Goal: Submit feedback/report problem: Submit feedback/report problem

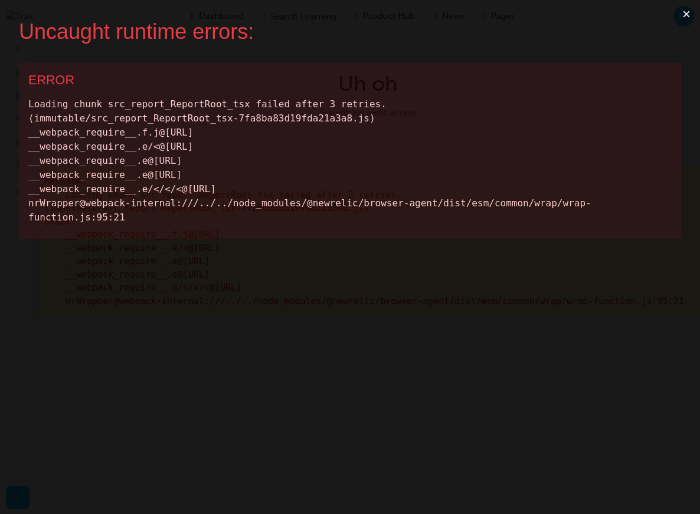
drag, startPoint x: 347, startPoint y: 221, endPoint x: 0, endPoint y: 90, distance: 370.8
click at [0, 90] on div "Uncaught runtime errors: × ERROR Loading chunk src_report_ReportRoot_tsx failed…" at bounding box center [350, 257] width 700 height 514
copy div "Loading chunk src_report_ReportRoot_tsx failed after 3 retries. (immutable/src_…"
click at [687, 18] on button "×" at bounding box center [686, 14] width 27 height 28
click at [677, 11] on button "×" at bounding box center [686, 14] width 27 height 28
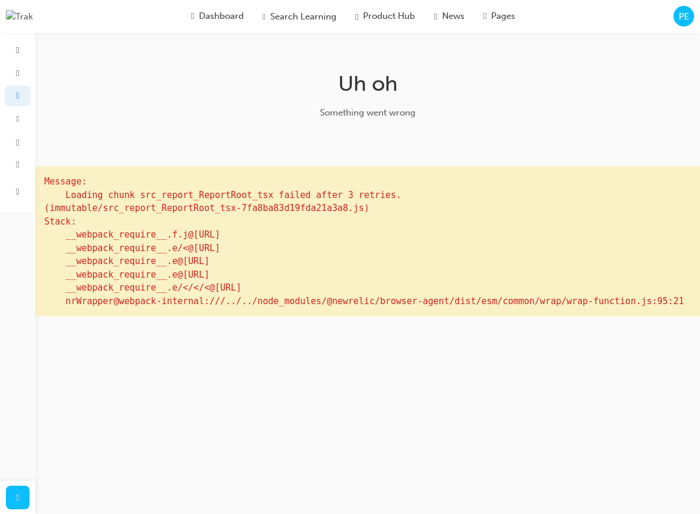
drag, startPoint x: 534, startPoint y: 345, endPoint x: 57, endPoint y: 190, distance: 501.3
click at [57, 190] on pre "Message: Loading chunk src_report_ReportRoot_tsx failed after 3 retries. (immut…" at bounding box center [367, 241] width 664 height 150
copy pre "ssage: Loading chunk src_report_ReportRoot_tsx failed after 3 retries. (immutab…"
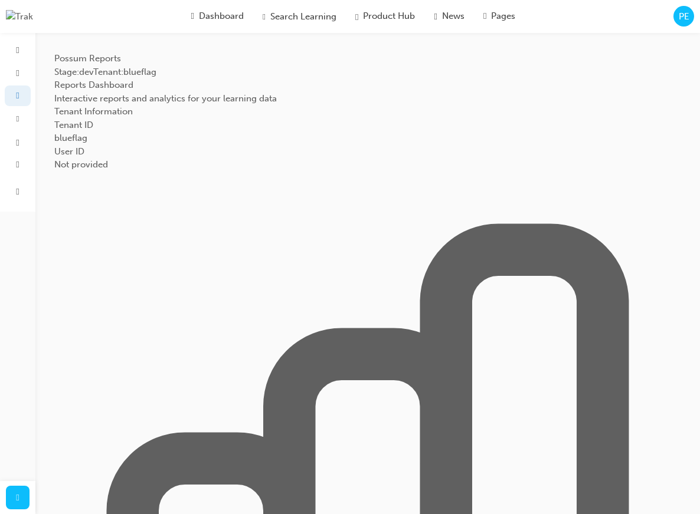
click at [491, 250] on icon at bounding box center [368, 485] width 470 height 470
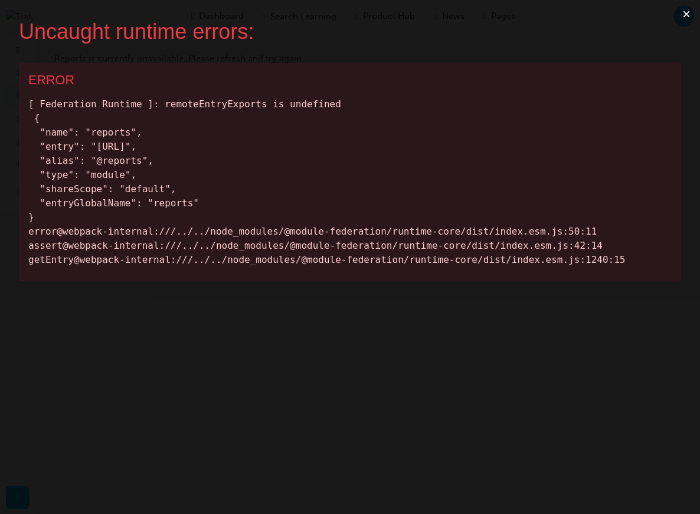
click at [682, 15] on button "×" at bounding box center [686, 14] width 27 height 28
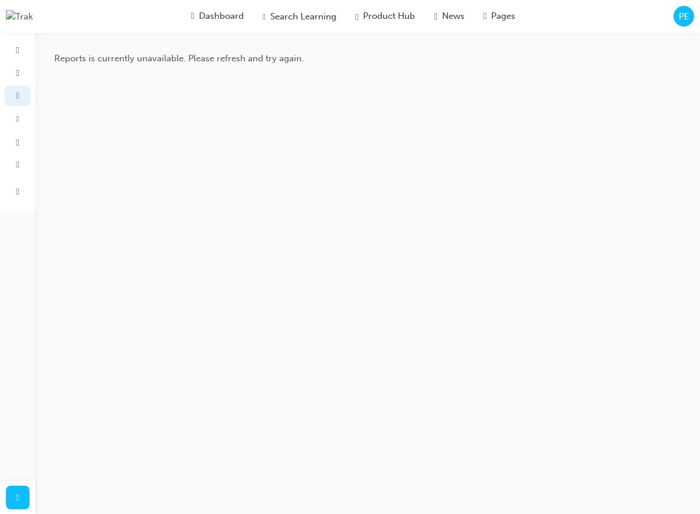
click at [517, 62] on h1 "Reports is currently unavailable. Please refresh and try again." at bounding box center [367, 59] width 627 height 14
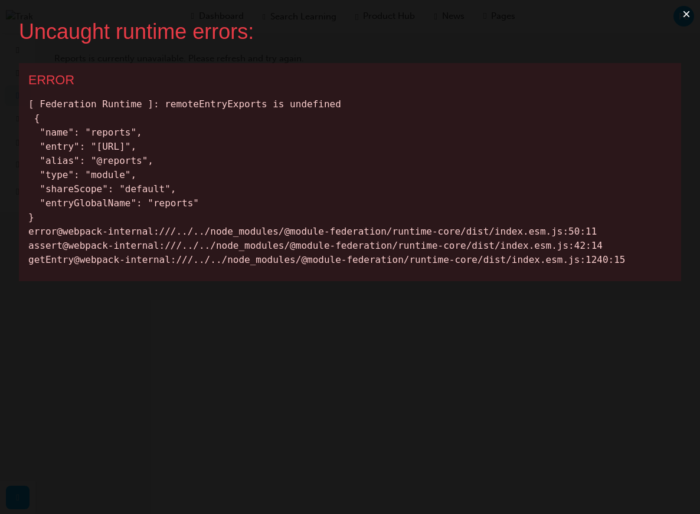
click at [301, 169] on div "[ Federation Runtime ]: remoteEntryExports is undefined { "name": "reports", "e…" at bounding box center [349, 182] width 643 height 170
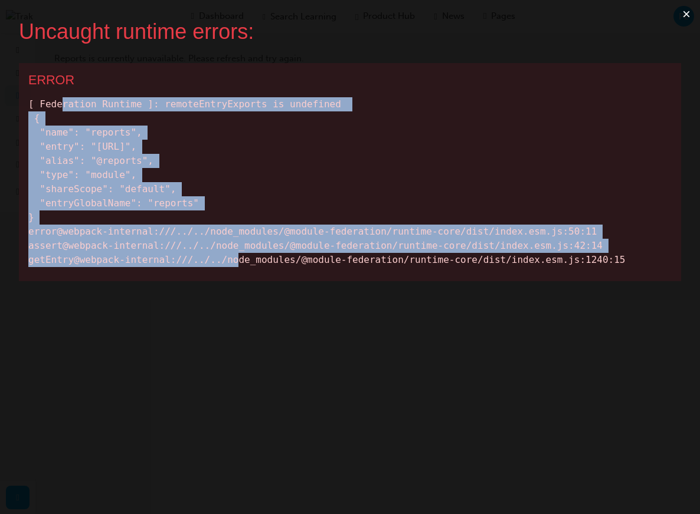
drag, startPoint x: 641, startPoint y: 249, endPoint x: 51, endPoint y: 98, distance: 609.0
click at [60, 98] on div "[ Federation Runtime ]: remoteEntryExports is undefined { "name": "reports", "e…" at bounding box center [349, 182] width 643 height 170
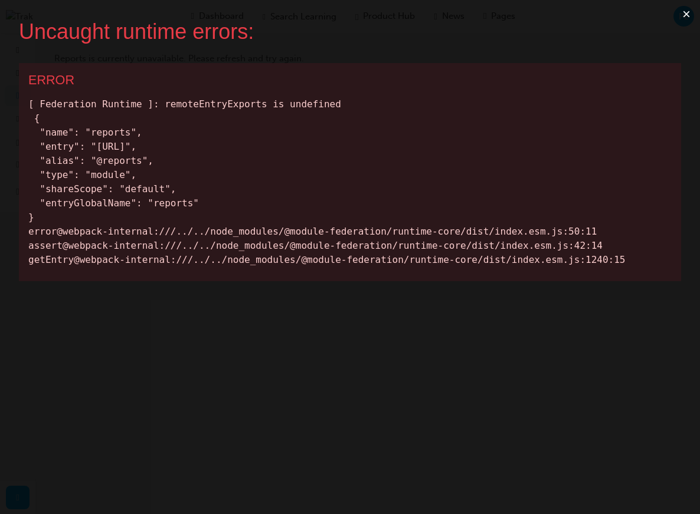
click at [34, 104] on div "[ Federation Runtime ]: remoteEntryExports is undefined { "name": "reports", "e…" at bounding box center [349, 182] width 643 height 170
drag, startPoint x: 76, startPoint y: 117, endPoint x: 638, endPoint y: 291, distance: 588.6
click at [638, 291] on div "Uncaught runtime errors: × ERROR [ Federation Runtime ]: remoteEntryExports is …" at bounding box center [350, 257] width 700 height 514
copy div "[ Federation Runtime ]: remoteEntryExports is undefined { "name": "reports", "e…"
click at [693, 14] on button "×" at bounding box center [686, 14] width 27 height 28
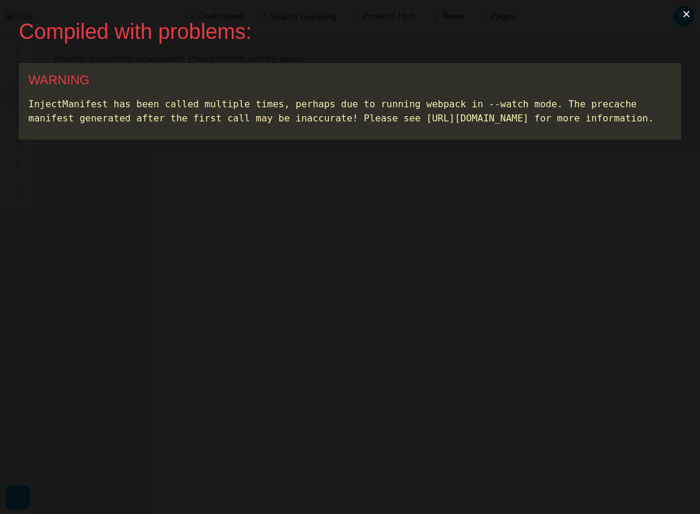
click at [682, 20] on button "×" at bounding box center [686, 14] width 27 height 28
click at [690, 16] on button "×" at bounding box center [686, 14] width 27 height 28
click at [689, 8] on button "×" at bounding box center [686, 14] width 27 height 28
click at [687, 18] on button "×" at bounding box center [686, 14] width 27 height 28
click at [685, 18] on button "×" at bounding box center [686, 14] width 27 height 28
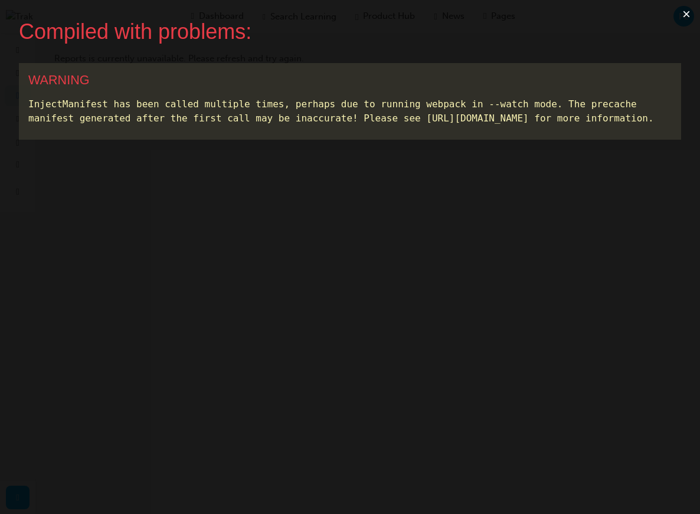
click at [686, 21] on button "×" at bounding box center [686, 14] width 27 height 28
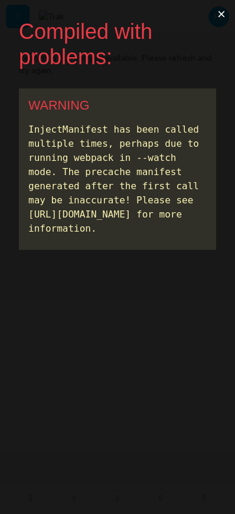
click at [214, 14] on button "×" at bounding box center [221, 14] width 27 height 28
click at [224, 22] on button "×" at bounding box center [221, 14] width 27 height 28
click at [217, 19] on button "×" at bounding box center [221, 14] width 27 height 28
click at [214, 12] on button "×" at bounding box center [221, 14] width 27 height 28
click at [221, 22] on button "×" at bounding box center [221, 14] width 27 height 28
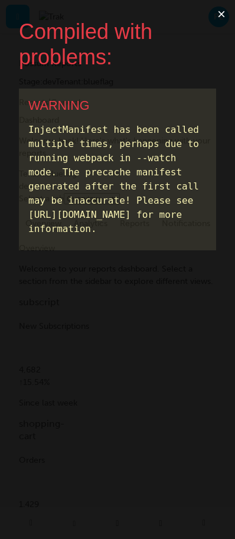
click at [225, 13] on button "×" at bounding box center [221, 14] width 27 height 28
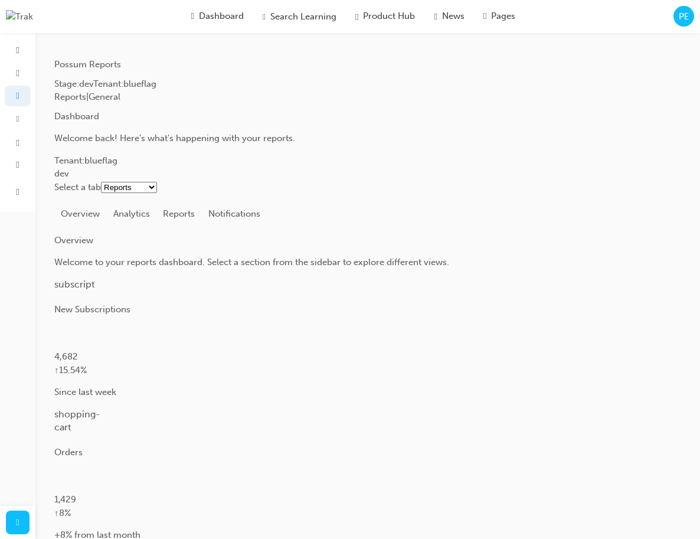
click option "Reports" at bounding box center [0, 0] width 0 height 0
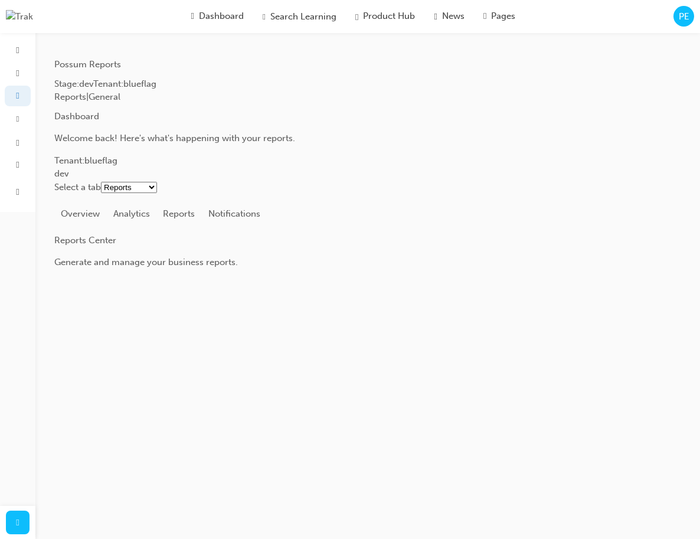
click at [329, 181] on div "Reports | General Dashboard Welcome back! Here's what's happening with your rep…" at bounding box center [367, 157] width 627 height 135
select select "analytics"
click option "Analytics" at bounding box center [0, 0] width 0 height 0
click at [329, 269] on div "Reports | General Dashboard Welcome back! Here's what's happening with your rep…" at bounding box center [367, 179] width 627 height 179
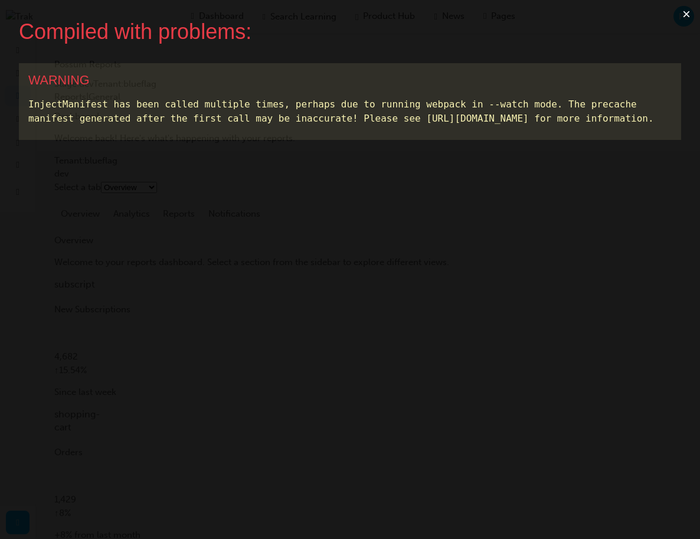
click at [684, 18] on button "×" at bounding box center [686, 14] width 27 height 28
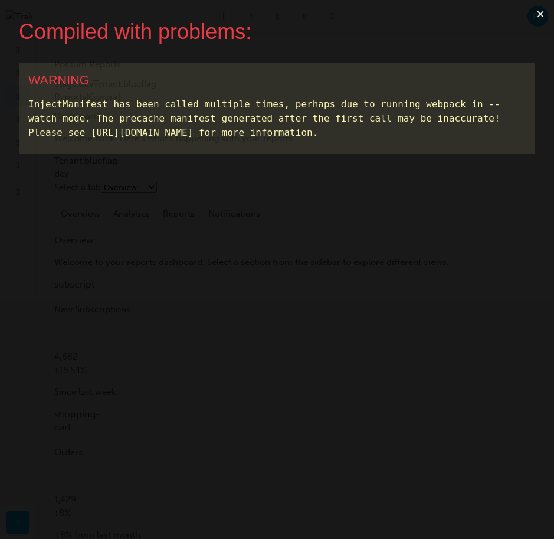
click at [540, 16] on button "×" at bounding box center [540, 14] width 27 height 28
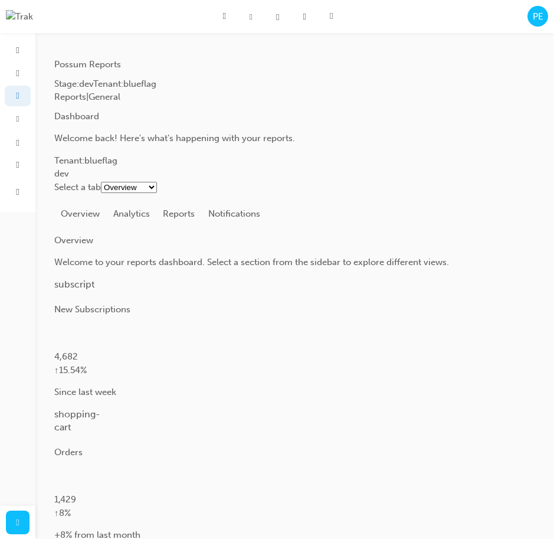
click at [325, 278] on div "subscript New Subscriptions 4,682 ↑ 15.54% Since last week" at bounding box center [294, 338] width 481 height 121
click option "Overview" at bounding box center [0, 0] width 0 height 0
select select "analytics"
click option "Analytics" at bounding box center [0, 0] width 0 height 0
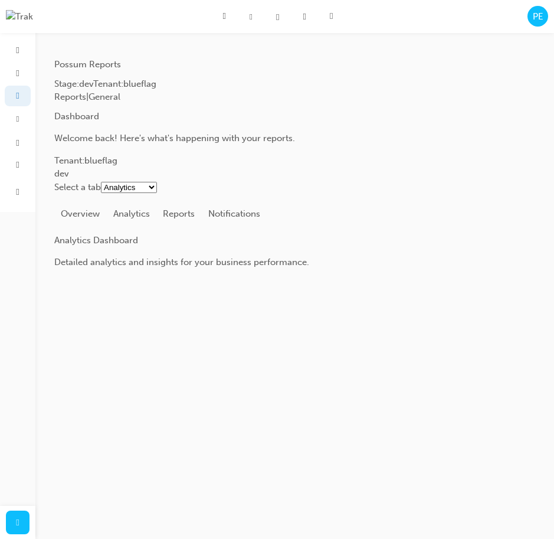
click at [433, 120] on div "Reports | General Dashboard Welcome back! Here's what's happening with your rep…" at bounding box center [294, 135] width 481 height 90
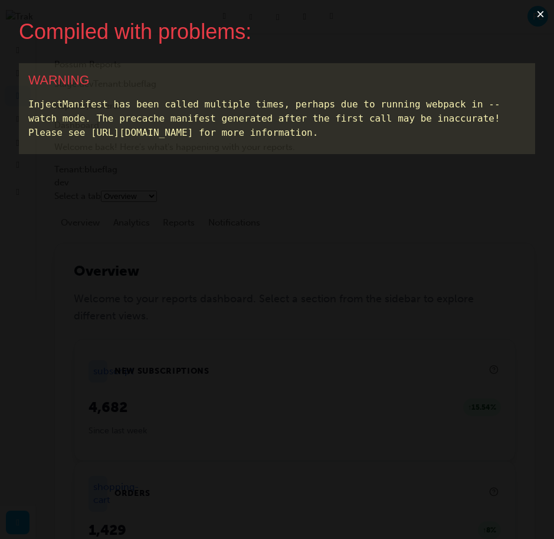
click at [539, 16] on button "×" at bounding box center [540, 14] width 27 height 28
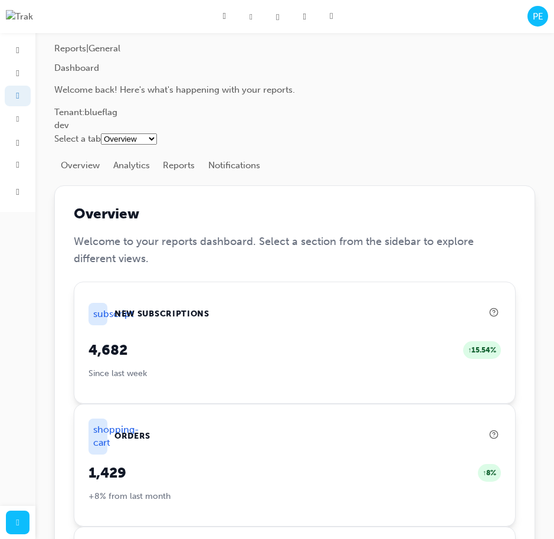
scroll to position [51, 0]
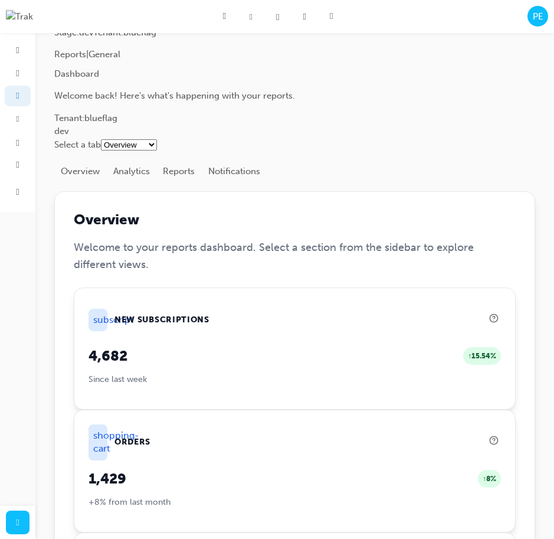
click at [78, 172] on button "Overview" at bounding box center [80, 171] width 53 height 22
click at [118, 171] on button "Analytics" at bounding box center [132, 171] width 50 height 22
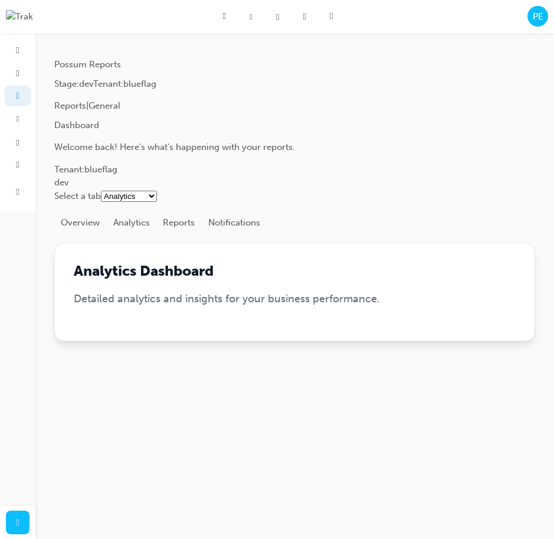
click at [91, 224] on button "Overview" at bounding box center [80, 222] width 53 height 22
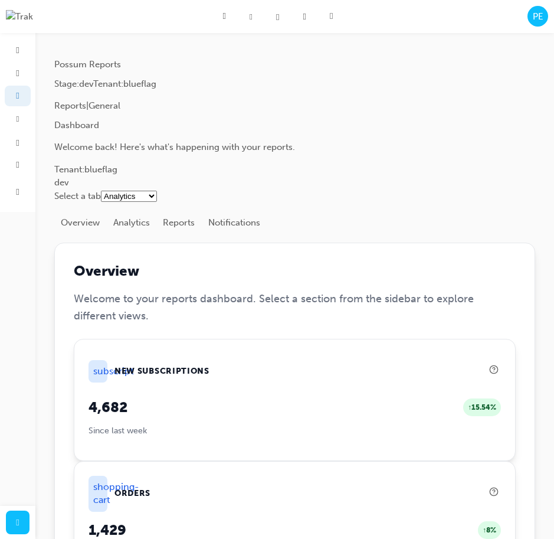
select select "overview"
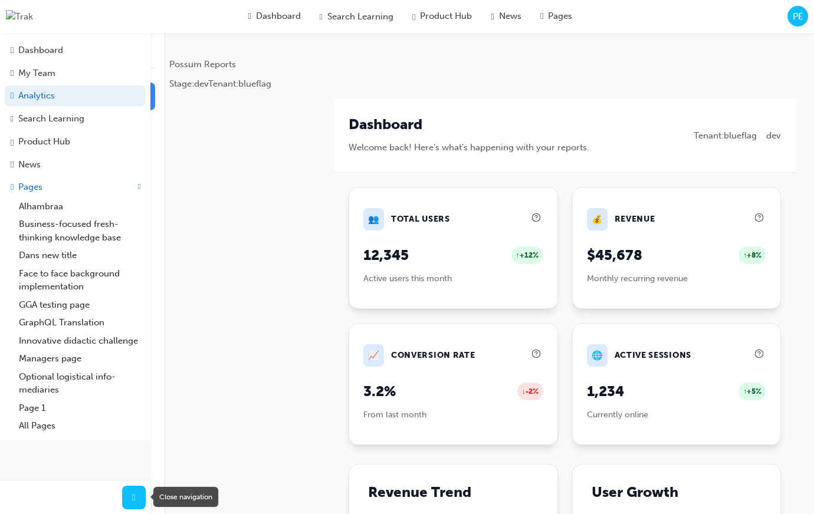
click at [138, 507] on div "button" at bounding box center [134, 498] width 24 height 24
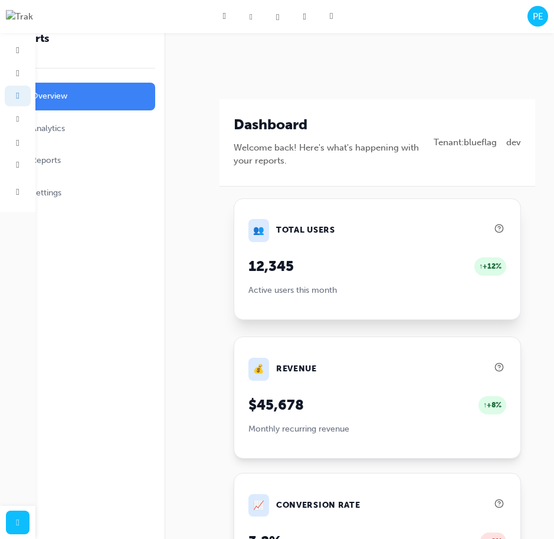
scroll to position [11, 0]
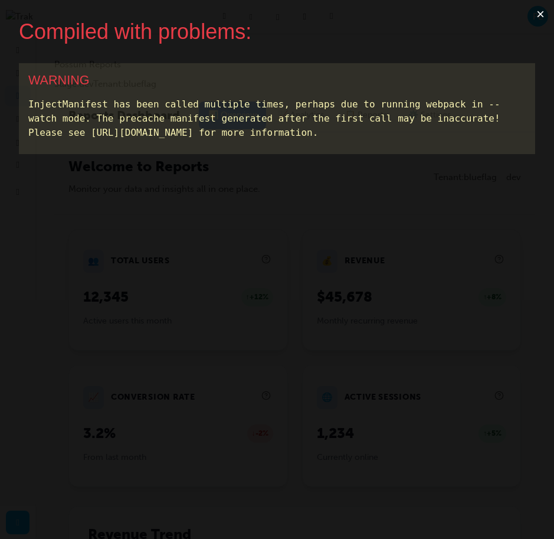
click at [540, 16] on button "×" at bounding box center [540, 14] width 27 height 28
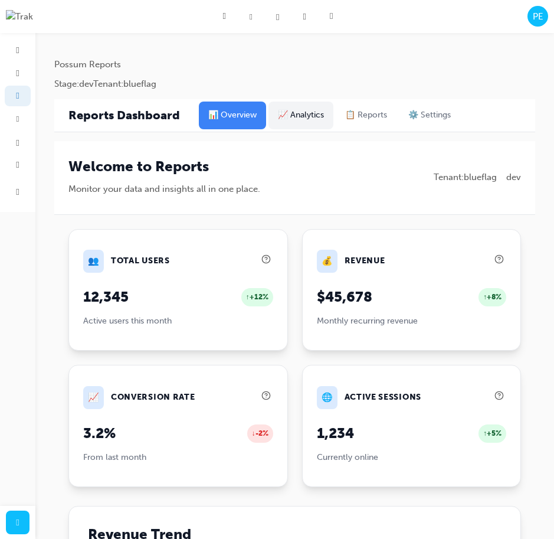
click at [287, 118] on button "📈 Analytics" at bounding box center [300, 115] width 65 height 28
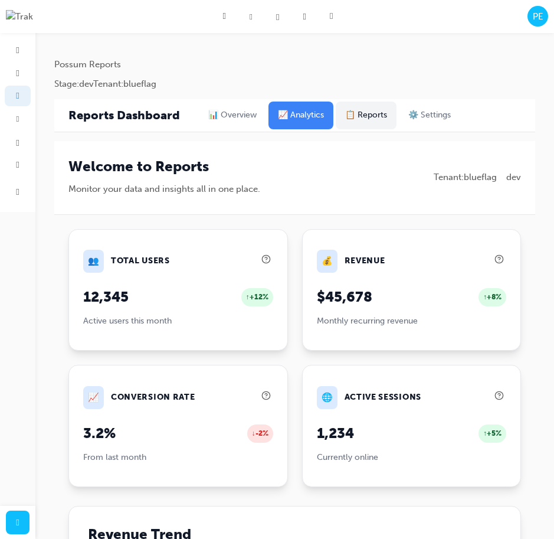
click at [349, 107] on button "📋 Reports" at bounding box center [366, 115] width 61 height 28
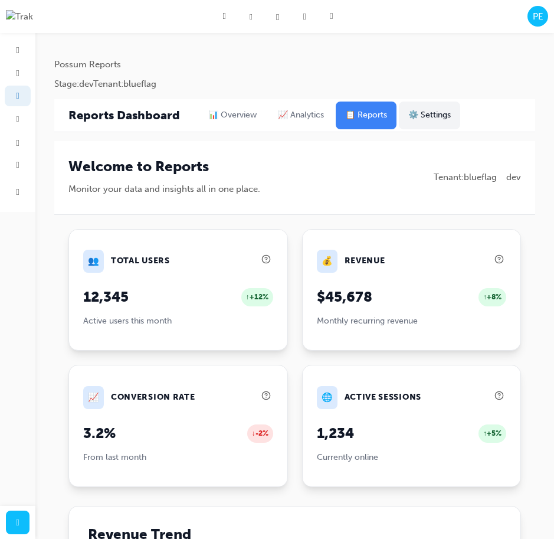
click at [405, 107] on button "⚙️ Settings" at bounding box center [429, 115] width 61 height 28
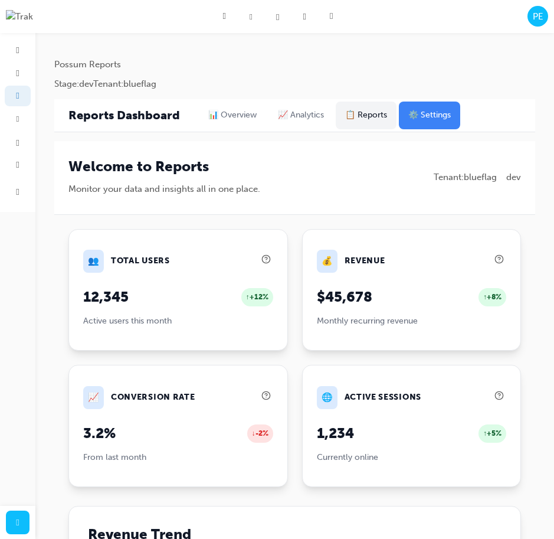
click at [367, 113] on button "📋 Reports" at bounding box center [366, 115] width 61 height 28
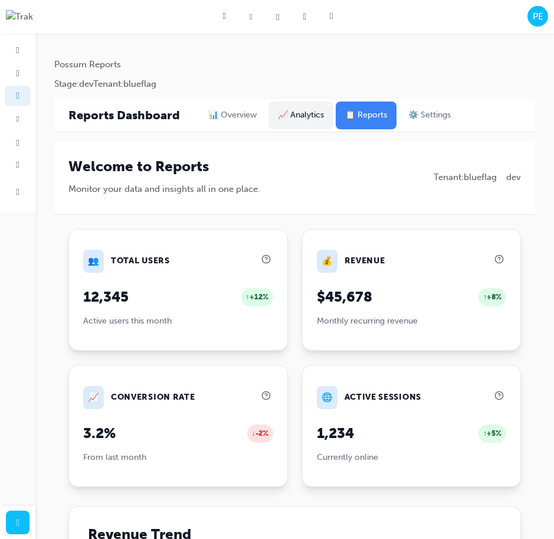
click at [313, 111] on button "📈 Analytics" at bounding box center [300, 115] width 65 height 28
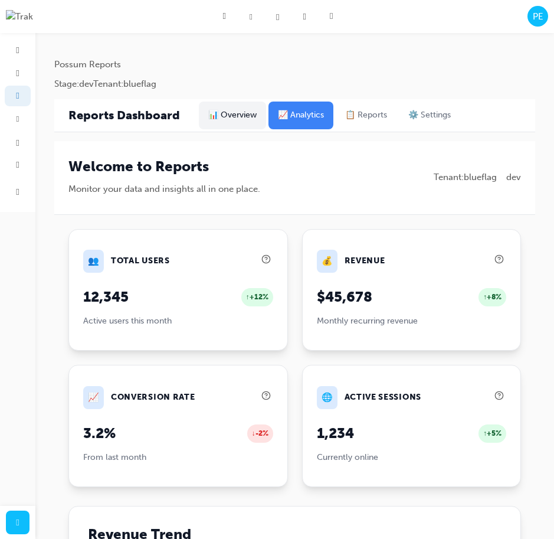
click at [236, 108] on button "📊 Overview" at bounding box center [232, 115] width 67 height 28
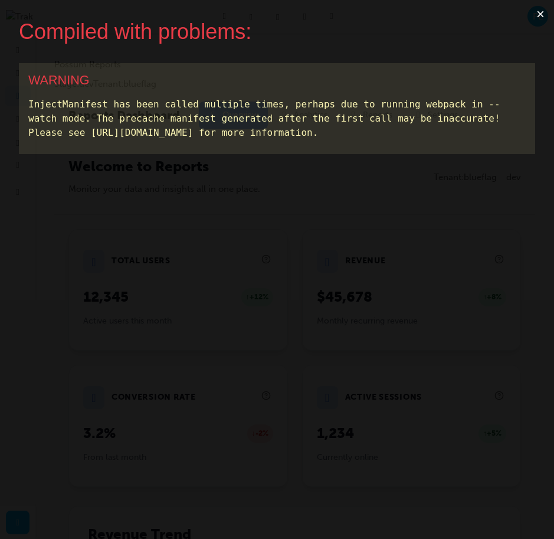
click at [533, 12] on button "×" at bounding box center [540, 14] width 27 height 28
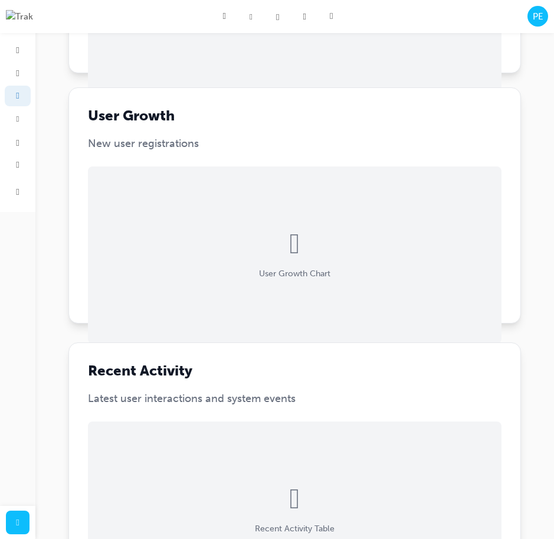
scroll to position [686, 0]
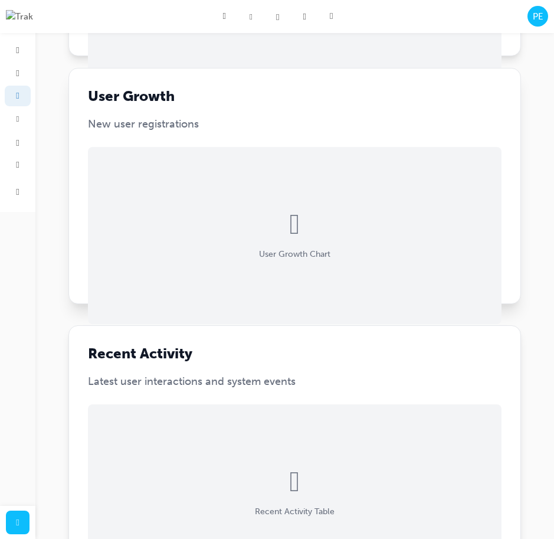
click at [268, 240] on div " User Growth Chart" at bounding box center [295, 235] width 414 height 177
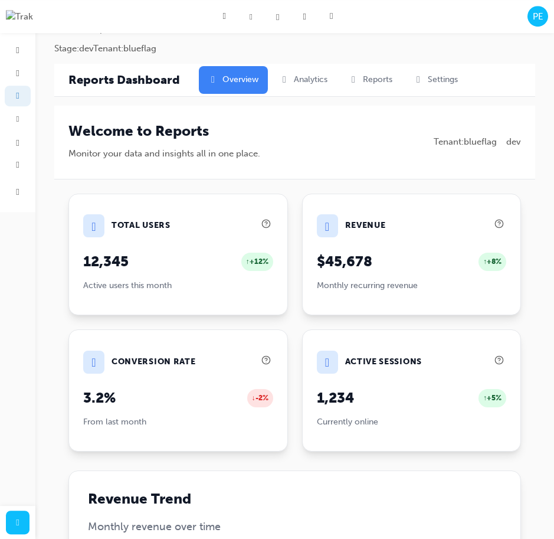
scroll to position [0, 0]
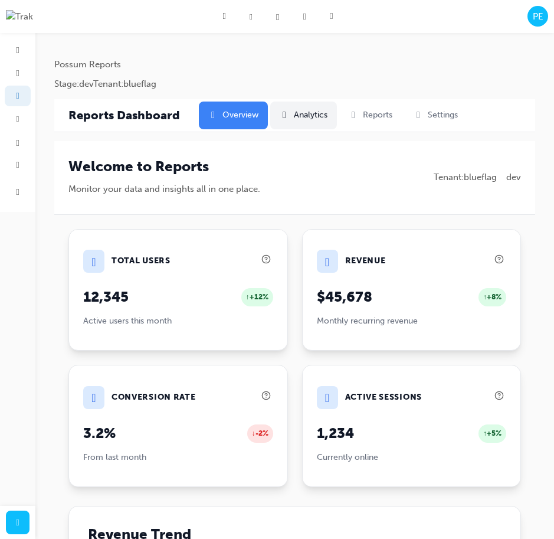
click at [280, 104] on button " Analytics" at bounding box center [303, 115] width 67 height 28
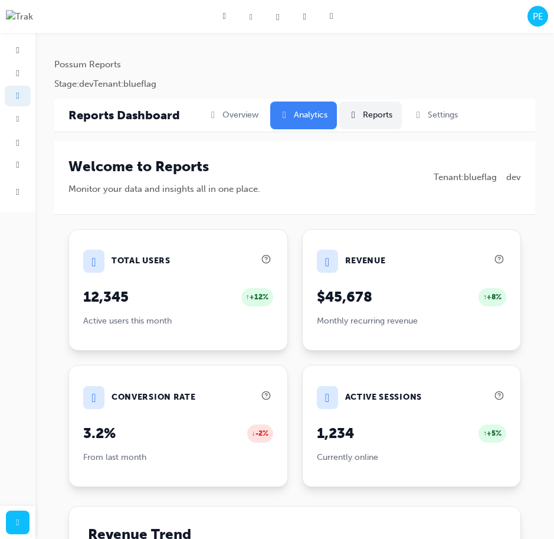
click at [359, 107] on button " Reports" at bounding box center [370, 115] width 63 height 28
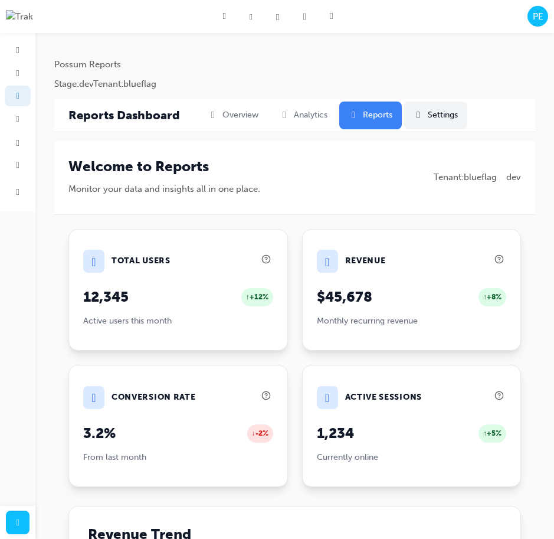
click at [438, 106] on button " Settings" at bounding box center [435, 115] width 63 height 28
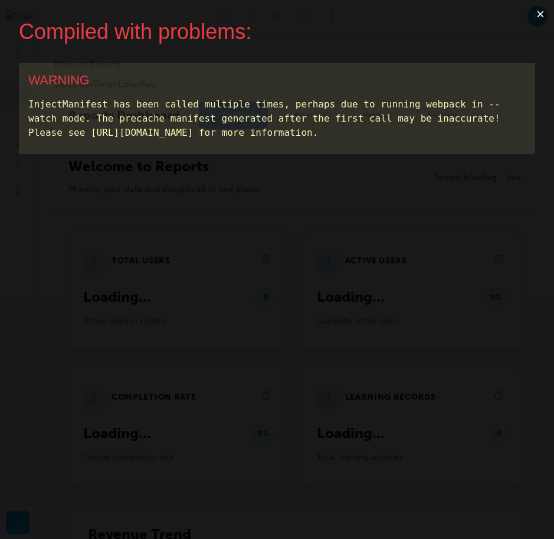
click at [542, 14] on button "×" at bounding box center [540, 14] width 27 height 28
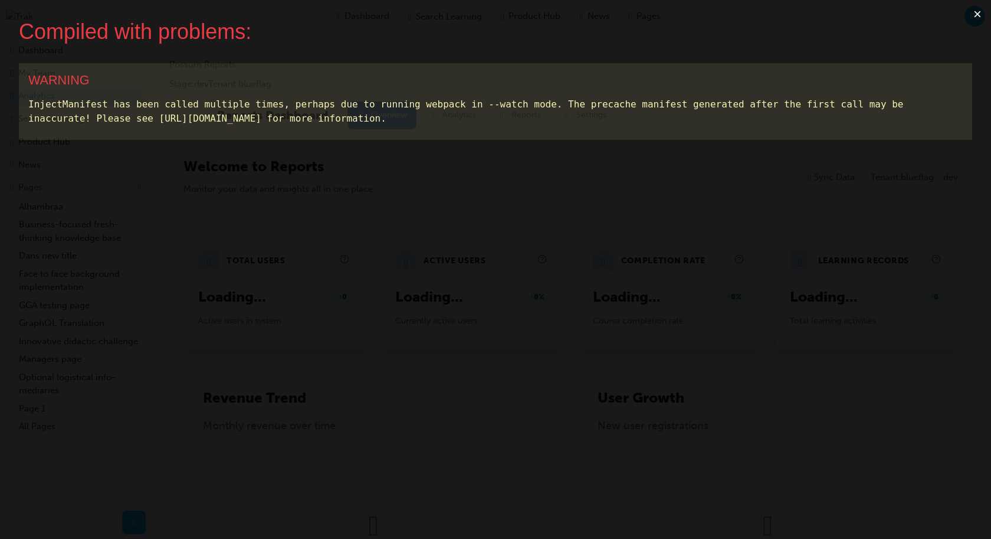
click at [981, 24] on button "×" at bounding box center [977, 14] width 27 height 28
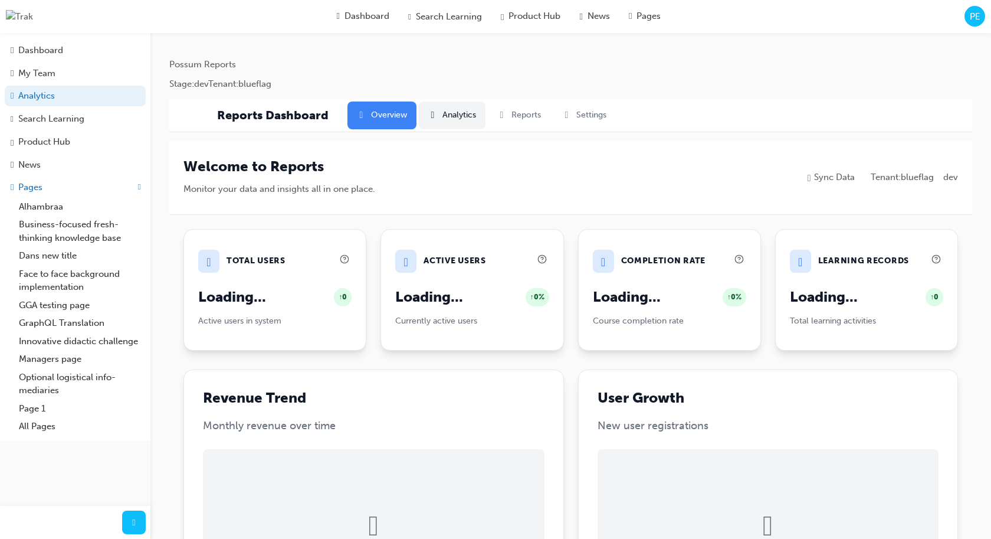
click at [442, 117] on button " Analytics" at bounding box center [452, 115] width 67 height 28
click at [388, 114] on button " Overview" at bounding box center [382, 115] width 69 height 28
click at [822, 181] on button " Sync Data" at bounding box center [830, 177] width 64 height 22
click at [504, 117] on button " Reports" at bounding box center [519, 115] width 63 height 28
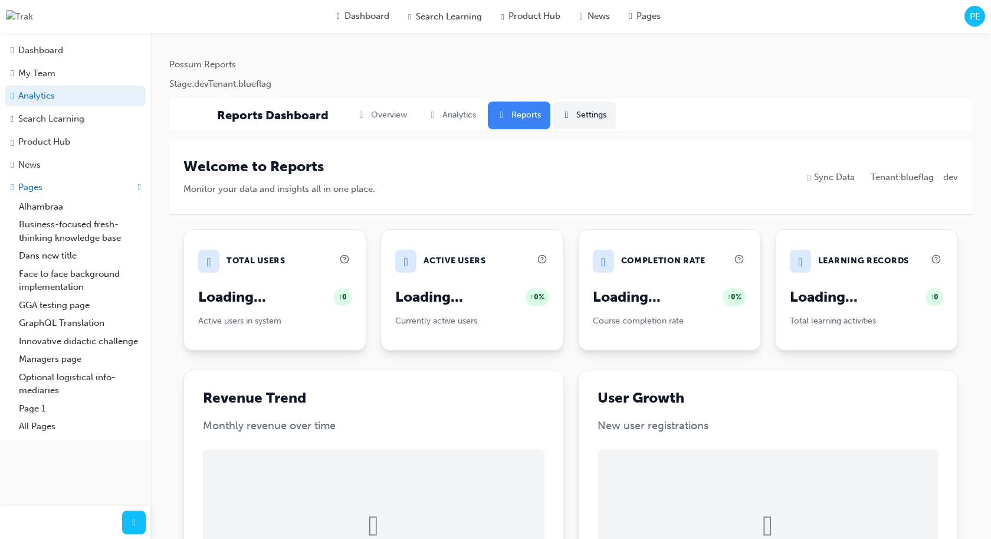
click at [581, 113] on button " Settings" at bounding box center [584, 115] width 63 height 28
click at [543, 116] on button " Reports" at bounding box center [519, 115] width 63 height 28
click at [448, 114] on button " Analytics" at bounding box center [452, 115] width 67 height 28
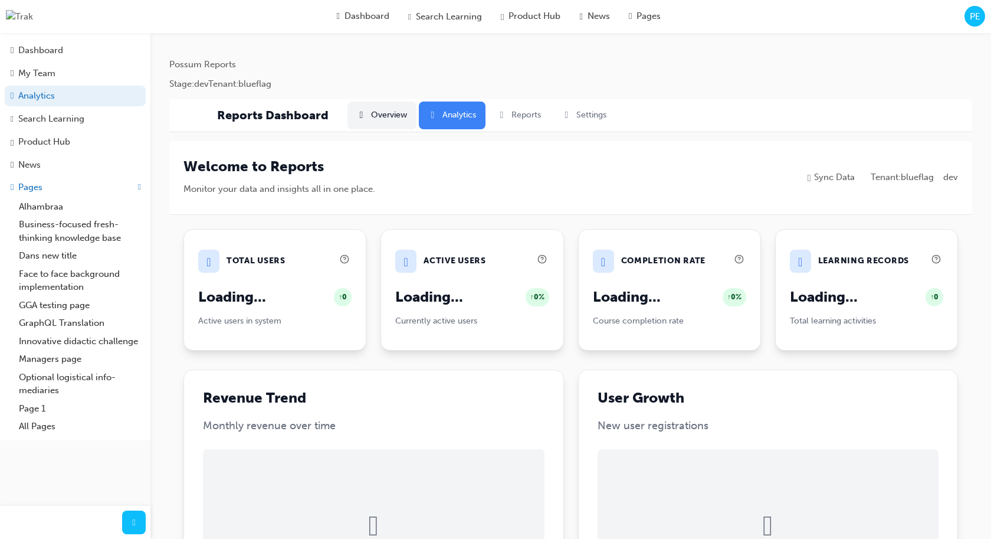
click at [379, 119] on button " Overview" at bounding box center [382, 115] width 69 height 28
click at [470, 110] on button " Analytics" at bounding box center [452, 115] width 67 height 28
click at [887, 310] on div " Learning Records Loading... ↑ 0 Total learning activities" at bounding box center [866, 288] width 183 height 122
click at [387, 122] on button " Overview" at bounding box center [382, 115] width 69 height 28
click at [446, 117] on button " Analytics" at bounding box center [452, 115] width 67 height 28
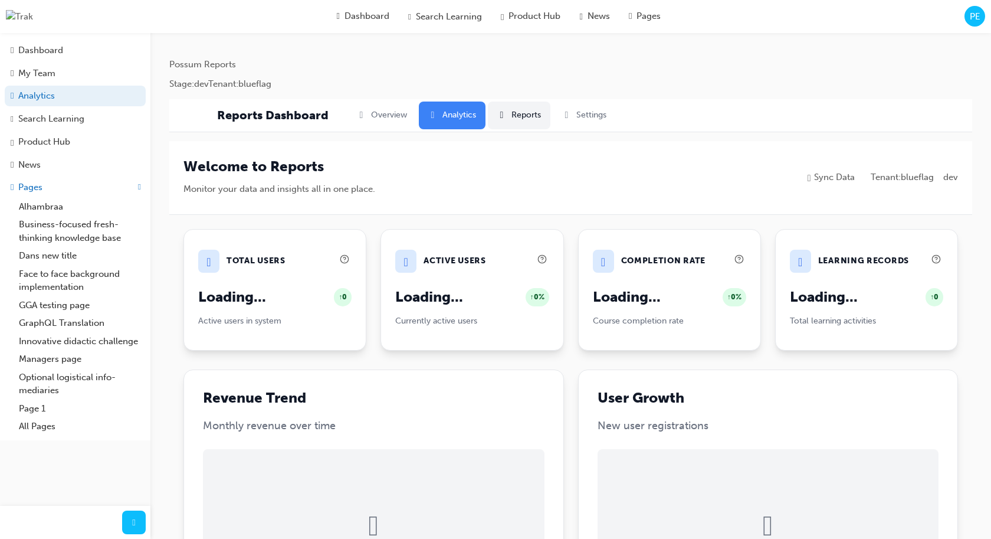
click at [521, 117] on button " Reports" at bounding box center [519, 115] width 63 height 28
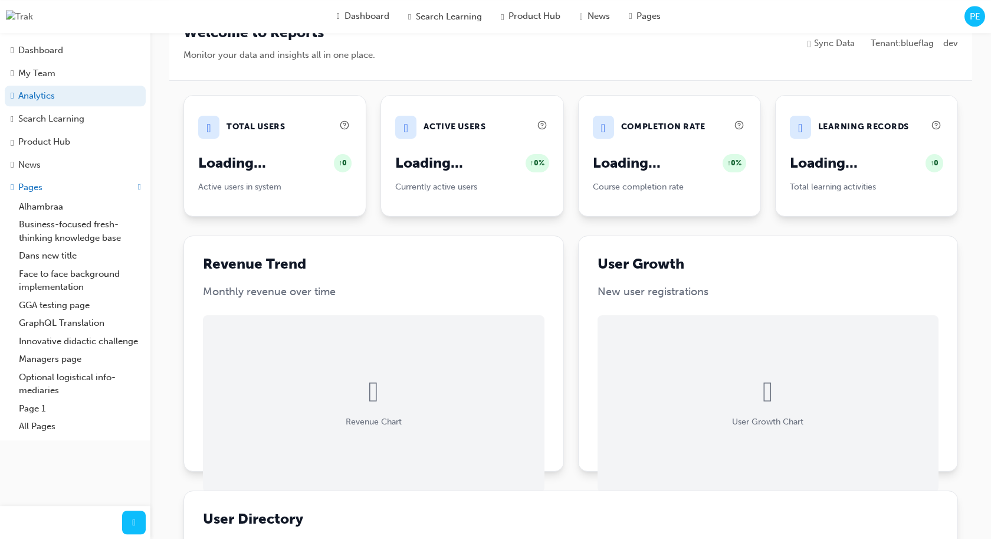
scroll to position [165, 0]
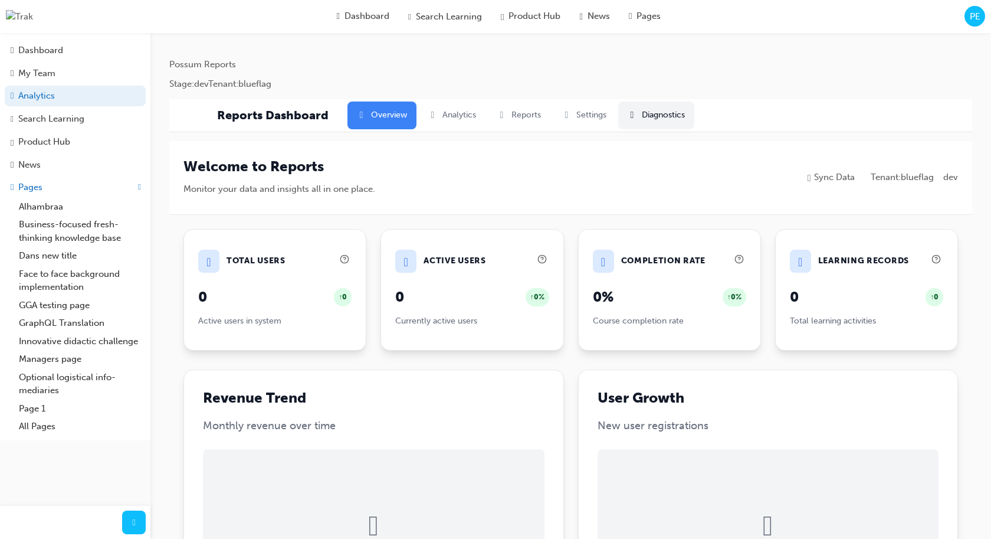
click at [671, 117] on button " Diagnostics" at bounding box center [656, 115] width 76 height 28
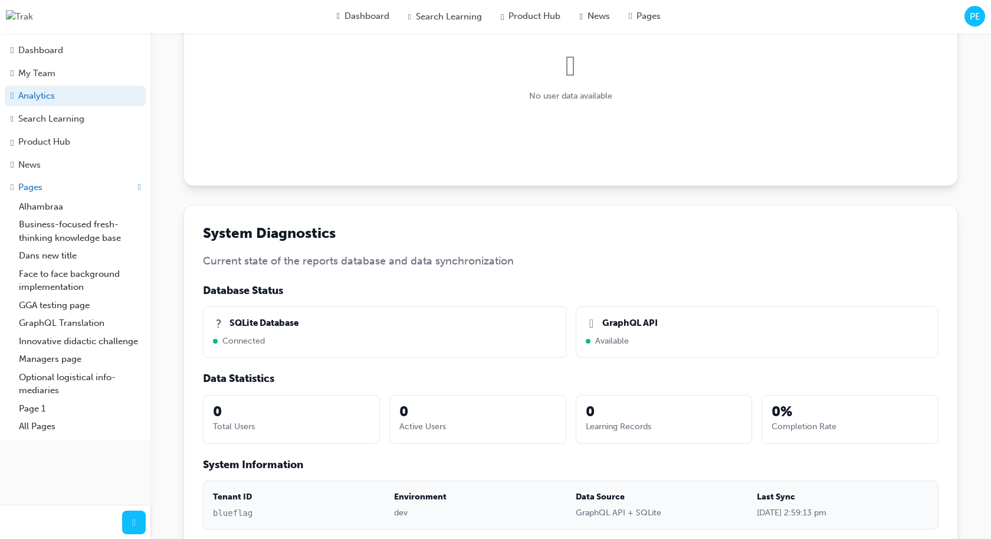
scroll to position [797, 0]
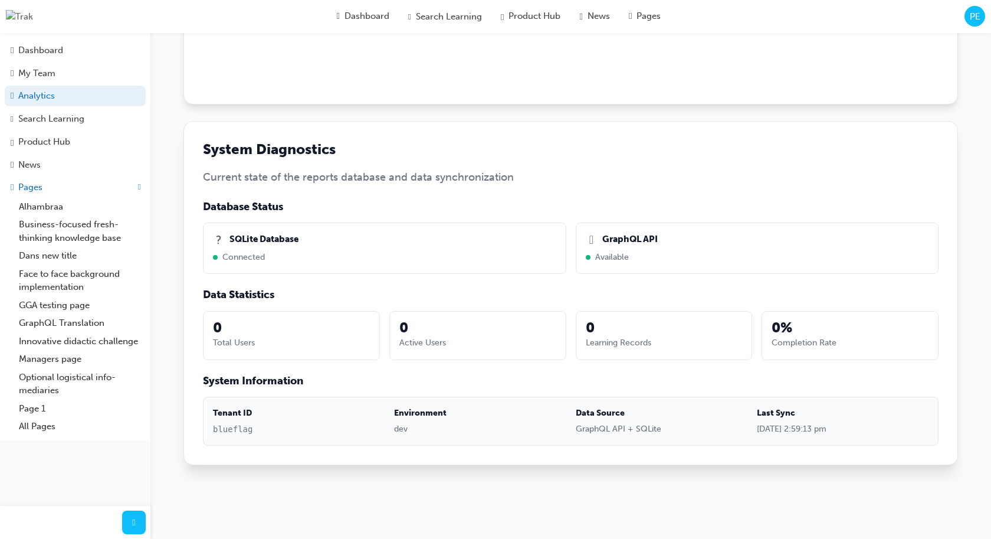
click at [624, 261] on span "Available" at bounding box center [612, 258] width 34 height 14
click at [232, 269] on div "? SQLite Database Connected" at bounding box center [384, 247] width 363 height 51
copy div "0 Total Users 0 Active Users 0 Learning Records 0 % Completion Rate"
drag, startPoint x: 864, startPoint y: 348, endPoint x: 195, endPoint y: 306, distance: 670.9
click at [195, 306] on div "System Diagnostics Current state of the reports database and data synchronizati…" at bounding box center [570, 293] width 775 height 345
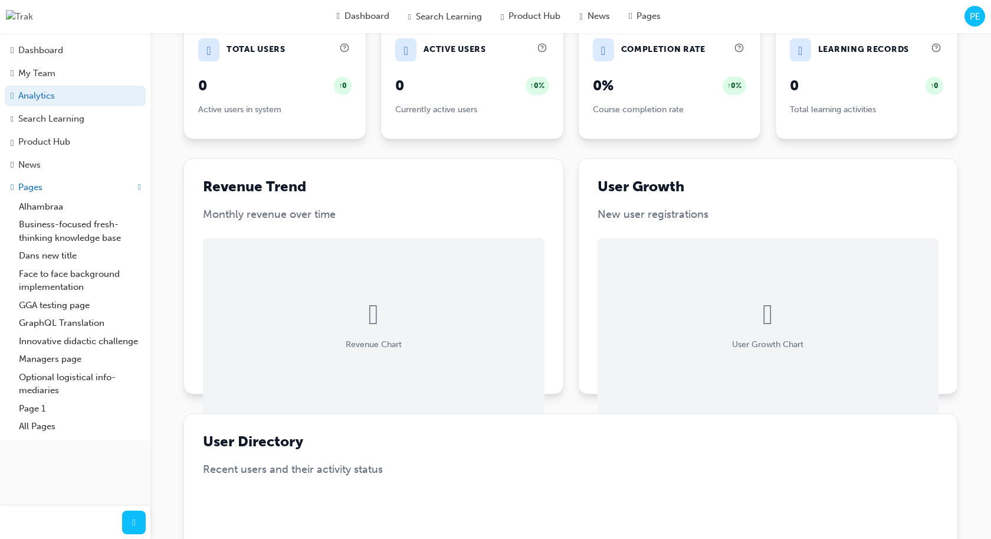
scroll to position [0, 0]
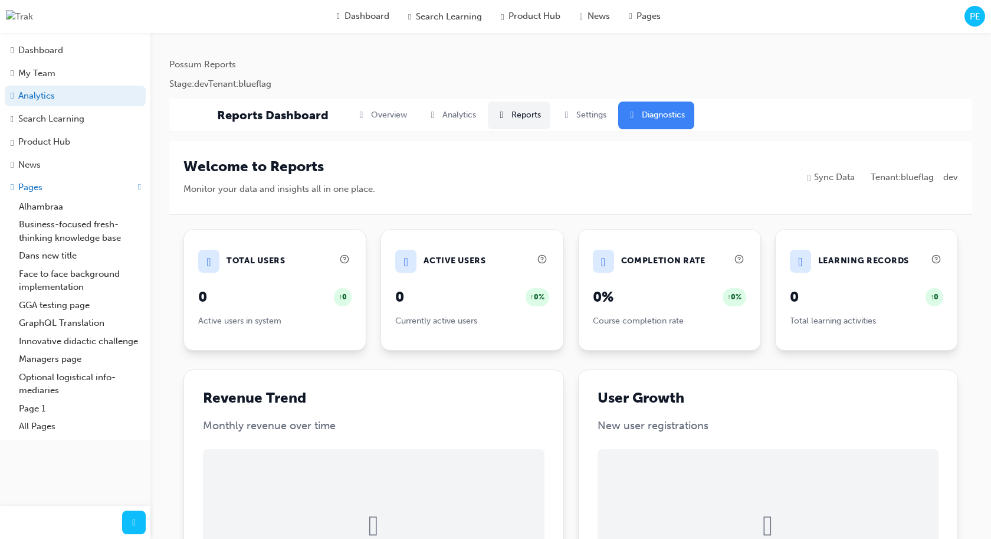
click at [516, 106] on button " Reports" at bounding box center [519, 115] width 63 height 28
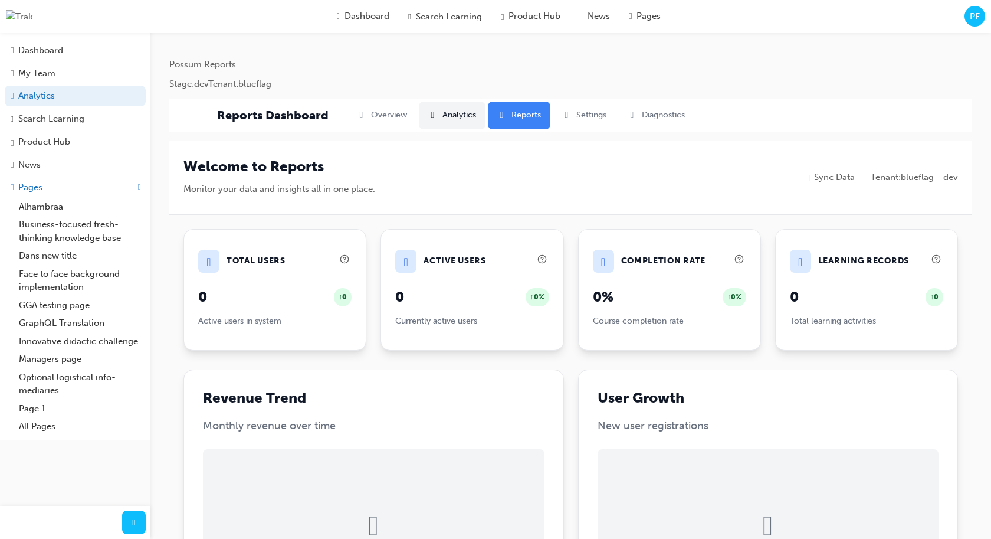
click at [454, 109] on button " Analytics" at bounding box center [452, 115] width 67 height 28
click at [366, 114] on button " Overview" at bounding box center [382, 115] width 69 height 28
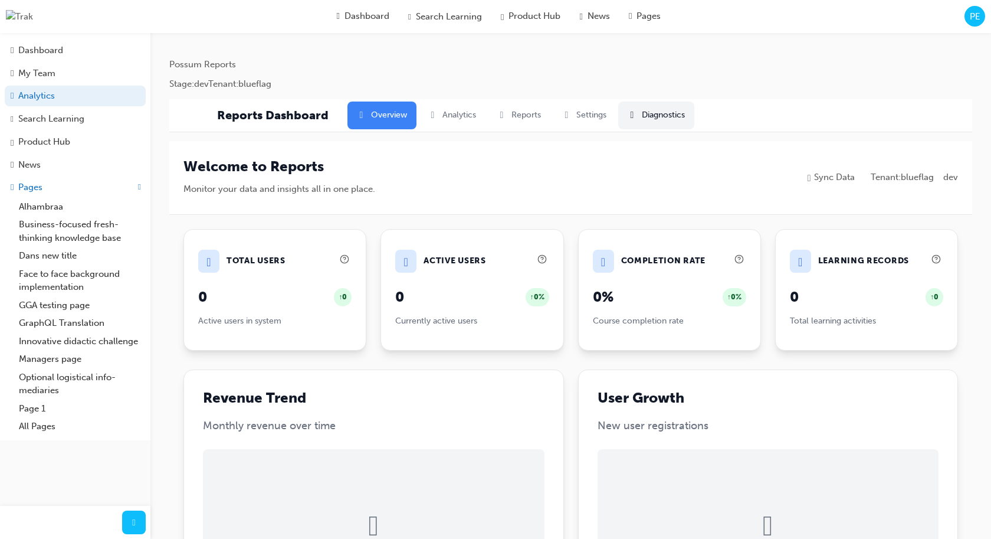
click at [660, 116] on button " Diagnostics" at bounding box center [656, 115] width 76 height 28
click at [657, 127] on button " Diagnostics" at bounding box center [656, 115] width 76 height 28
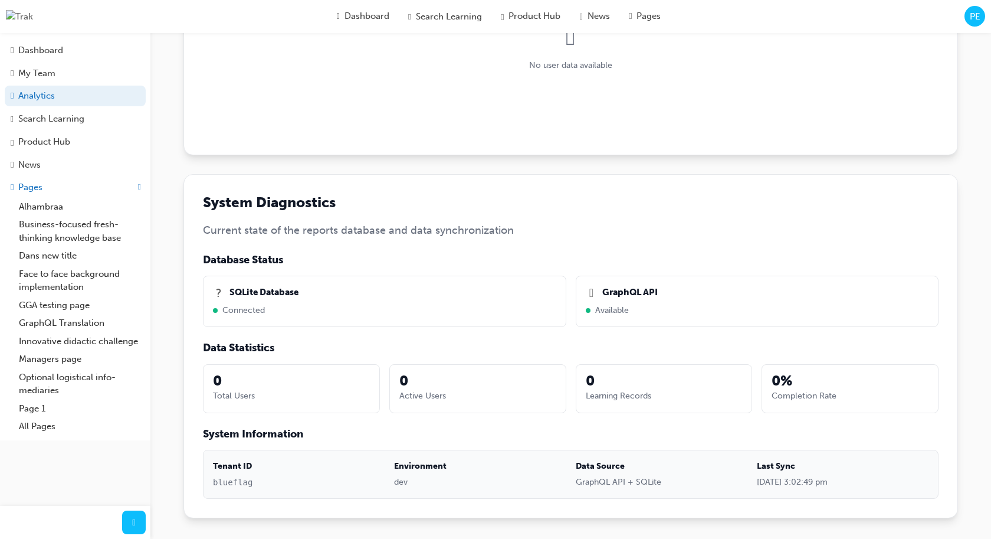
scroll to position [797, 0]
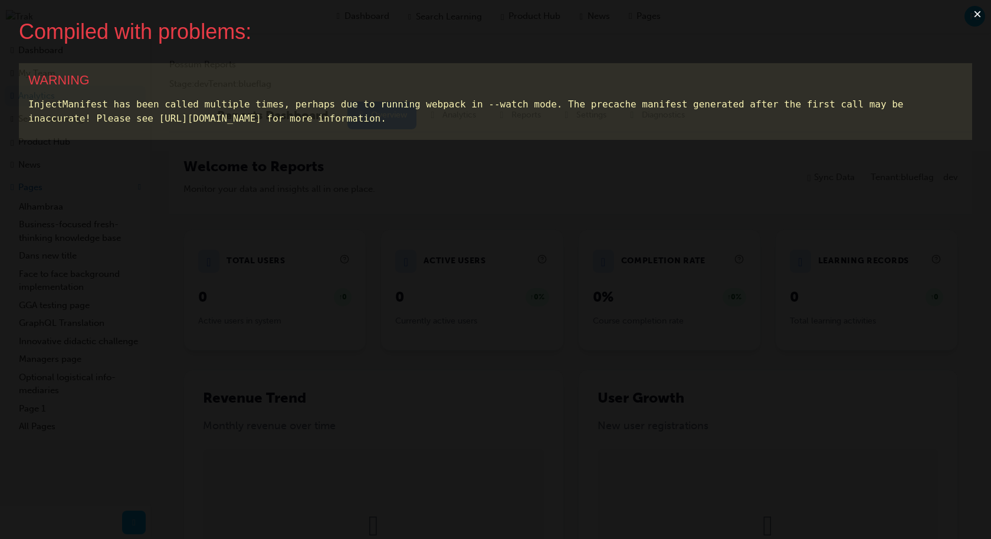
click at [972, 18] on button "×" at bounding box center [977, 14] width 27 height 28
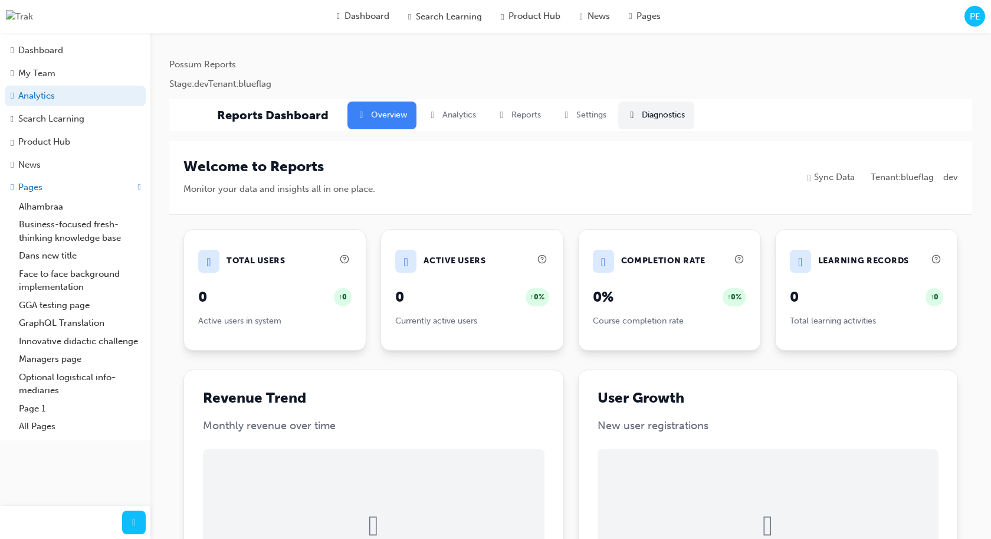
click at [661, 119] on button " Diagnostics" at bounding box center [656, 115] width 76 height 28
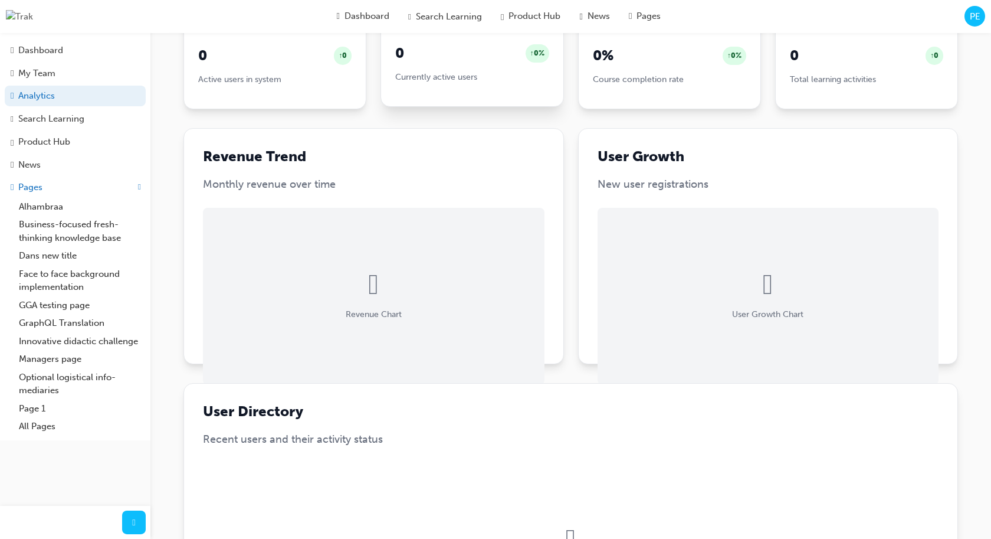
scroll to position [244, 0]
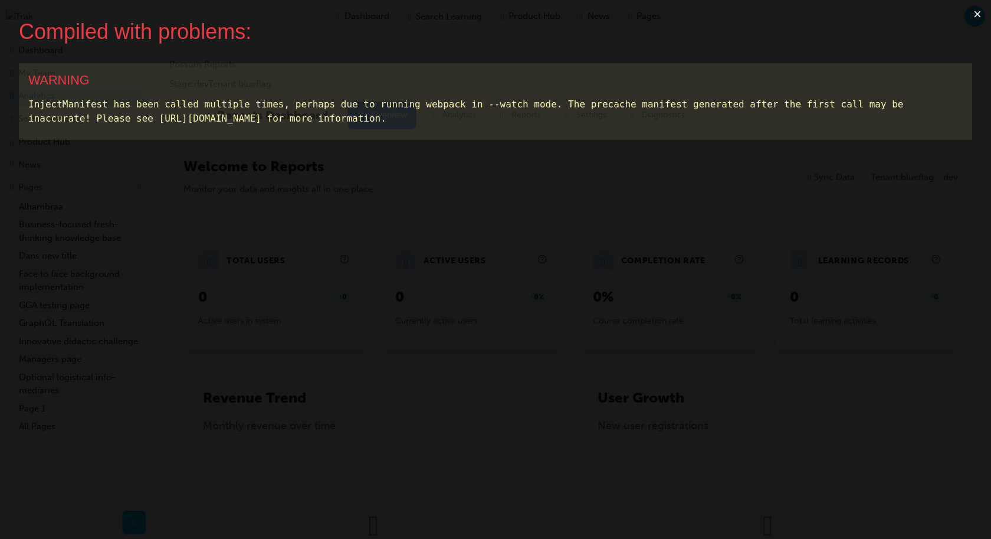
click at [976, 5] on button "×" at bounding box center [977, 14] width 27 height 28
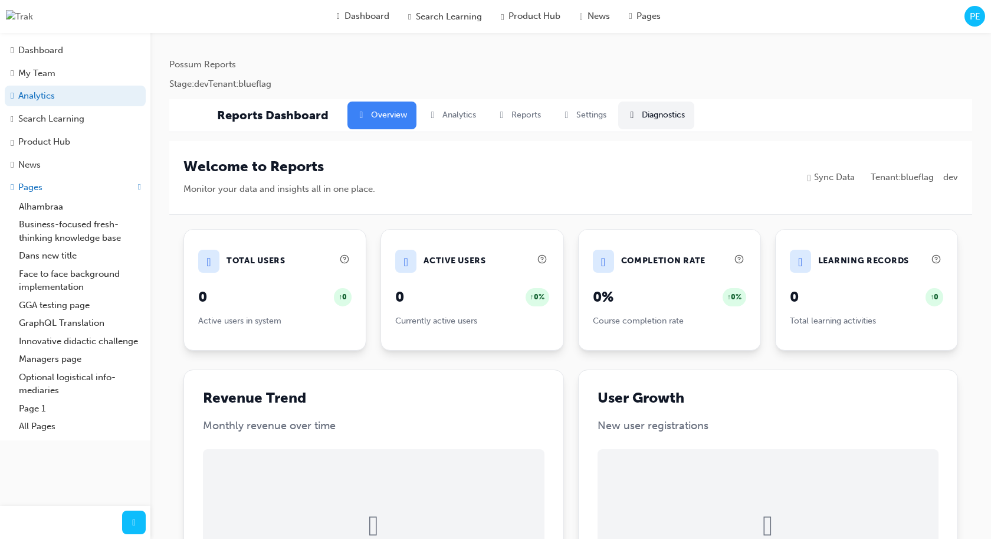
click at [661, 109] on button " Diagnostics" at bounding box center [656, 115] width 76 height 28
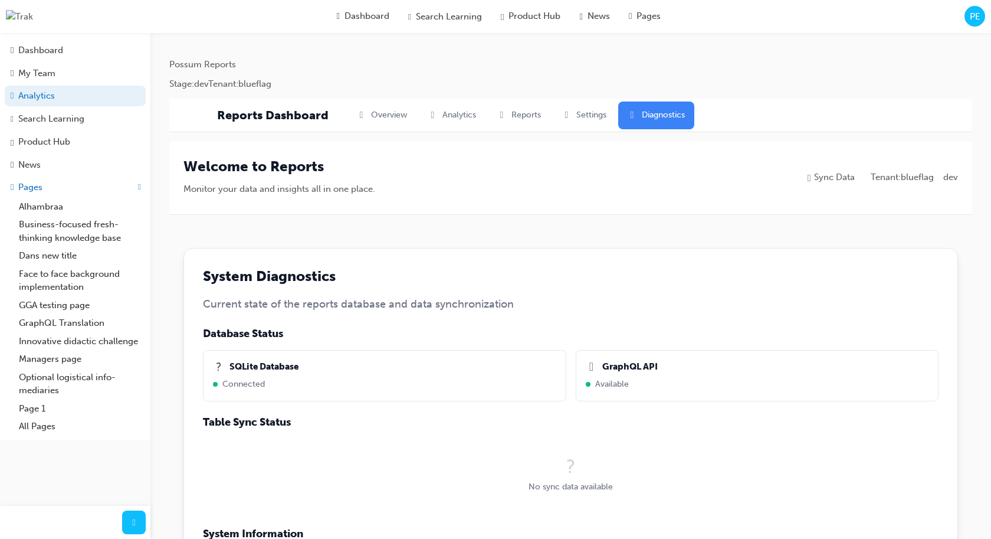
scroll to position [198, 0]
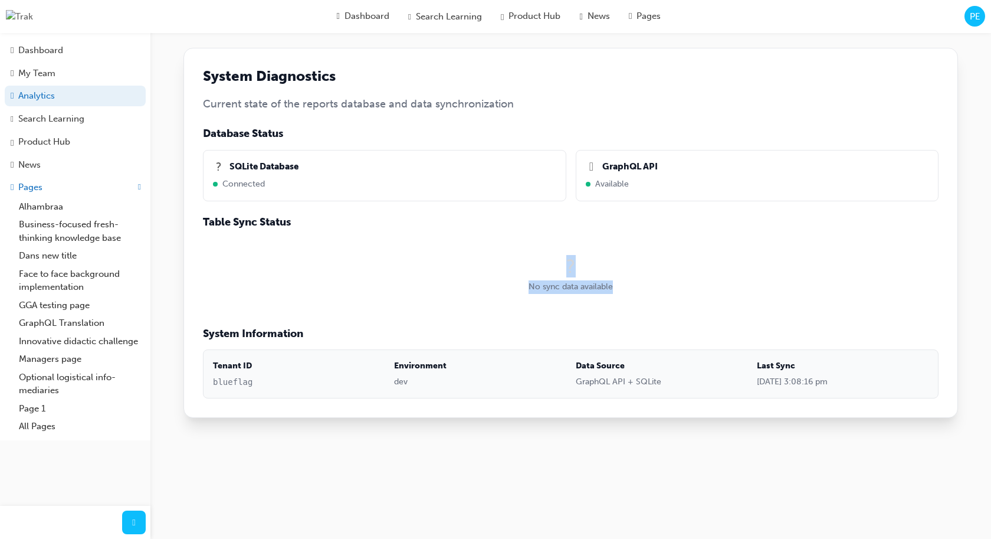
drag, startPoint x: 658, startPoint y: 296, endPoint x: 483, endPoint y: 263, distance: 177.6
click at [483, 262] on div "? No sync data available" at bounding box center [571, 275] width 736 height 75
copy div "? No sync data available"
click at [605, 375] on div "Data Source GraphQL API + SQLite" at bounding box center [662, 373] width 172 height 29
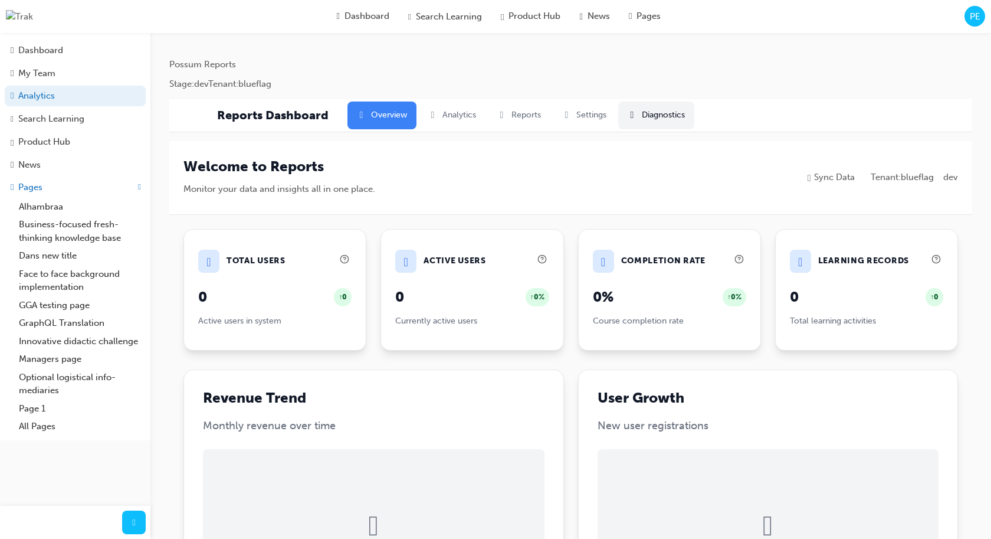
click at [668, 117] on button " Diagnostics" at bounding box center [656, 115] width 76 height 28
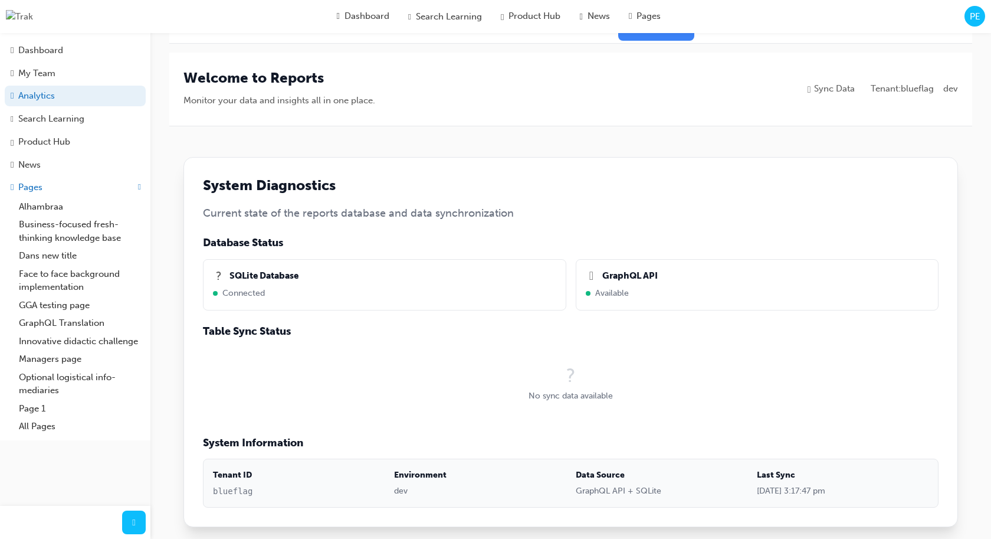
scroll to position [187, 0]
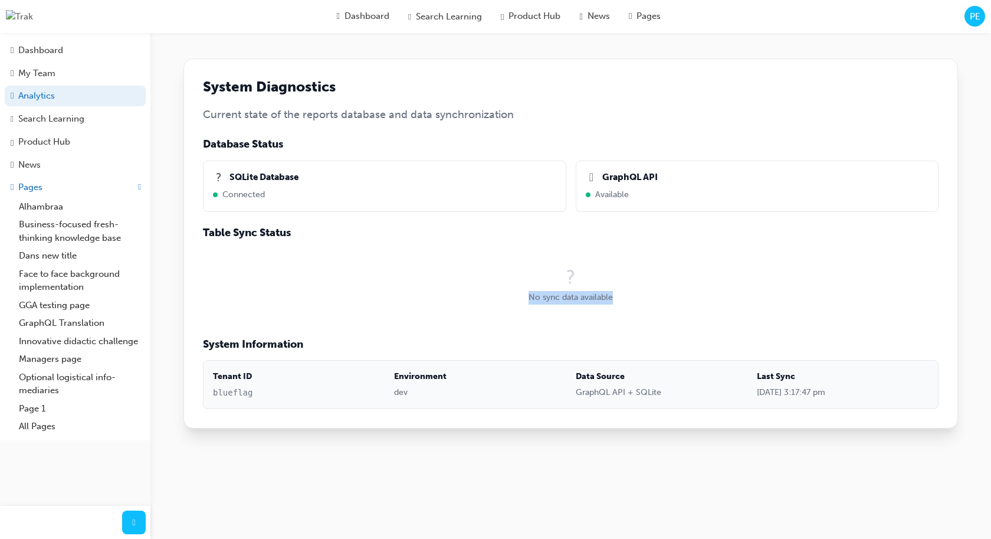
drag, startPoint x: 616, startPoint y: 298, endPoint x: 523, endPoint y: 302, distance: 92.7
click at [523, 302] on div "No sync data available" at bounding box center [571, 298] width 698 height 14
copy div "No sync data available"
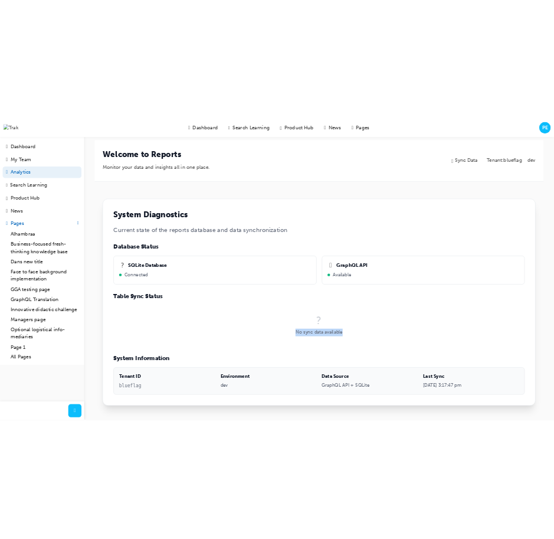
scroll to position [0, 0]
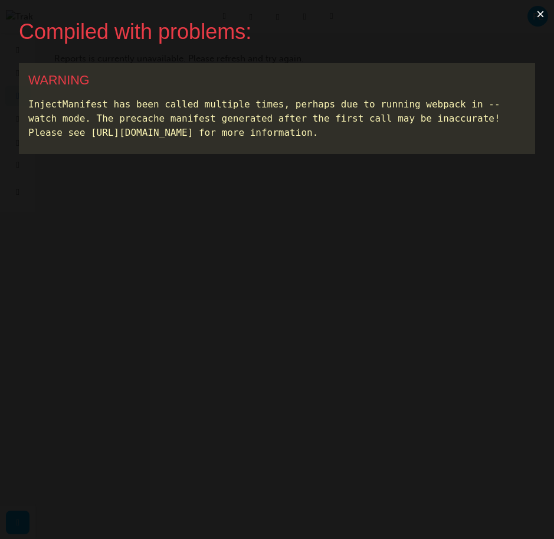
click at [545, 21] on button "×" at bounding box center [540, 14] width 27 height 28
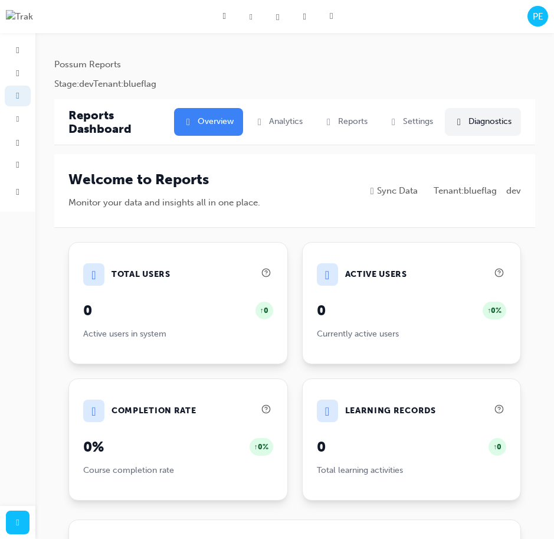
click at [468, 125] on button " Diagnostics" at bounding box center [483, 122] width 76 height 28
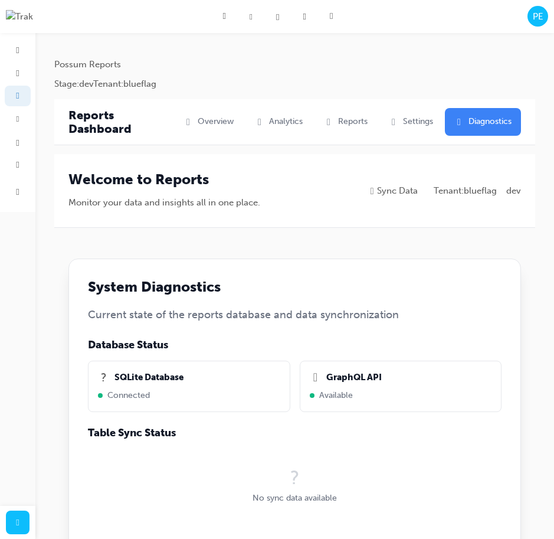
scroll to position [156, 0]
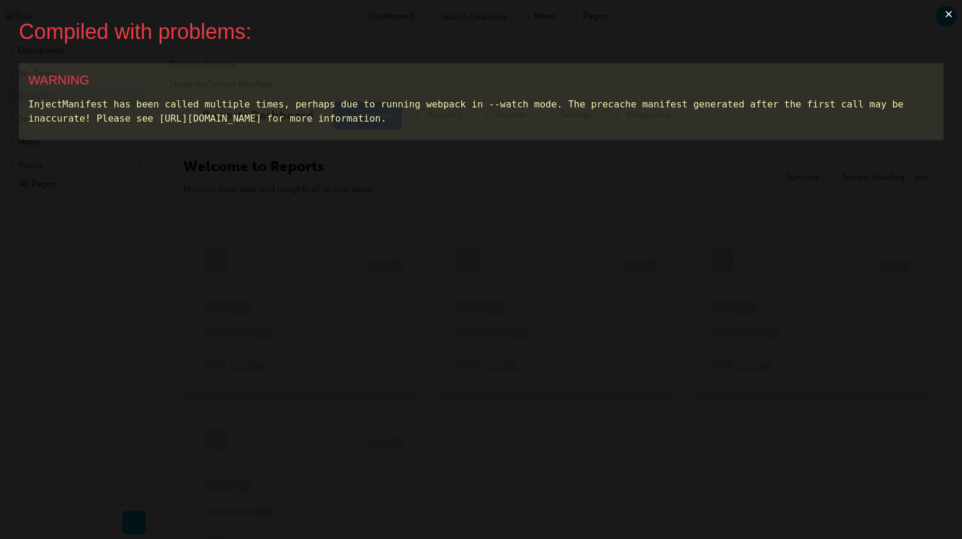
click at [949, 19] on button "×" at bounding box center [948, 14] width 27 height 28
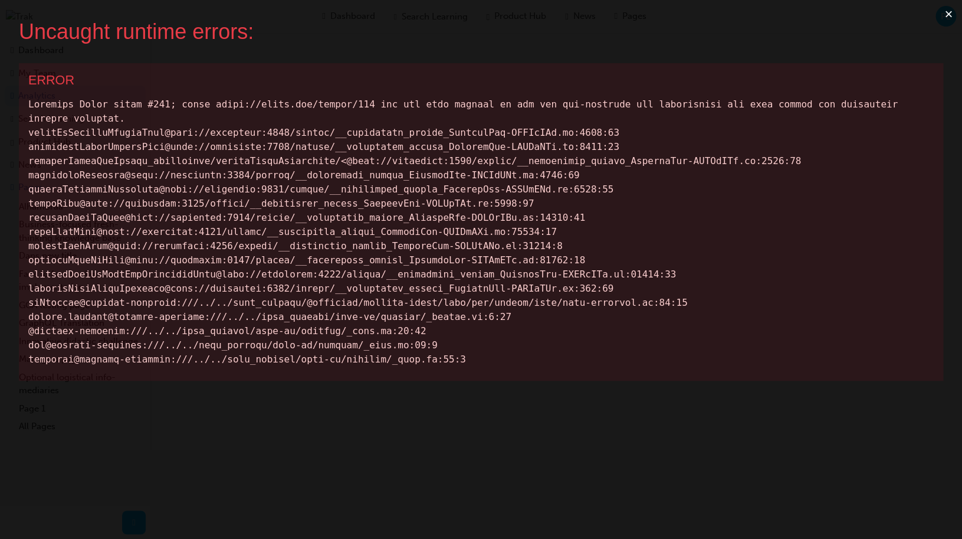
drag, startPoint x: 495, startPoint y: 371, endPoint x: 25, endPoint y: 83, distance: 551.4
click at [25, 83] on div "ERROR" at bounding box center [481, 221] width 925 height 317
copy div "ERROR Minified React error #525; visit https://react.dev/errors/525 for the ful…"
click at [946, 15] on button "×" at bounding box center [948, 14] width 27 height 28
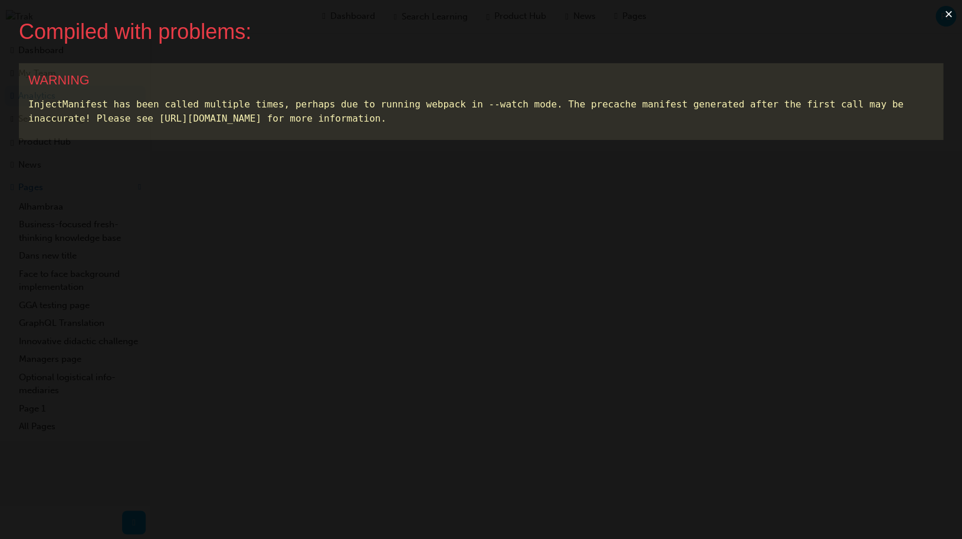
click at [947, 19] on button "×" at bounding box center [948, 14] width 27 height 28
click at [950, 19] on button "×" at bounding box center [948, 14] width 27 height 28
click at [948, 15] on button "×" at bounding box center [948, 14] width 27 height 28
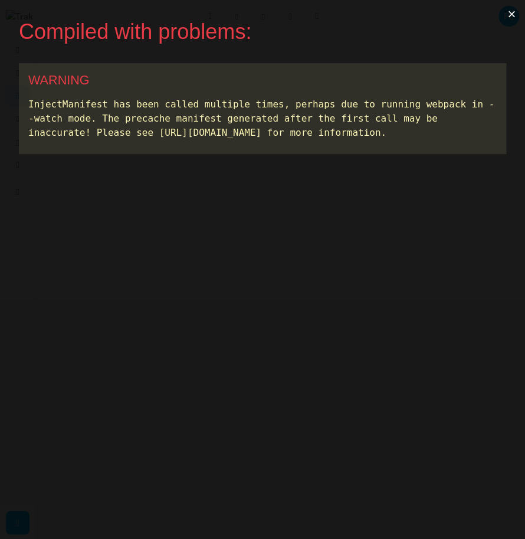
click at [498, 15] on button "×" at bounding box center [511, 14] width 27 height 28
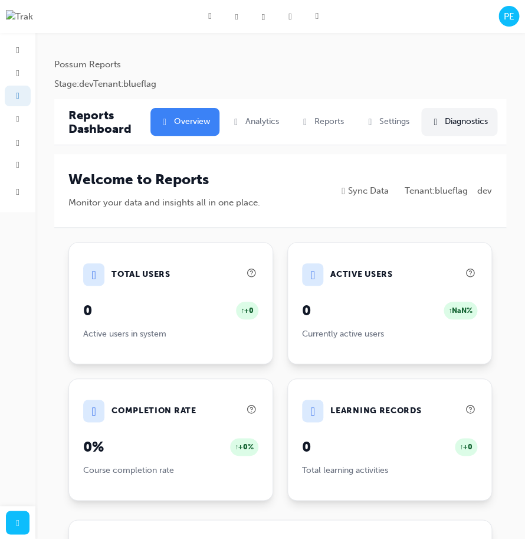
click at [471, 117] on button " Diagnostics" at bounding box center [459, 122] width 76 height 28
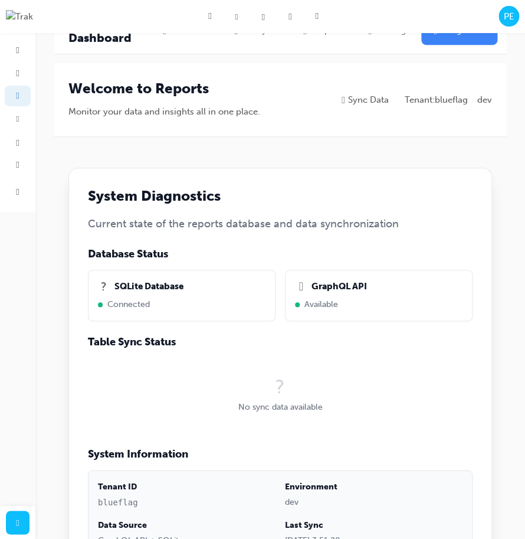
scroll to position [211, 0]
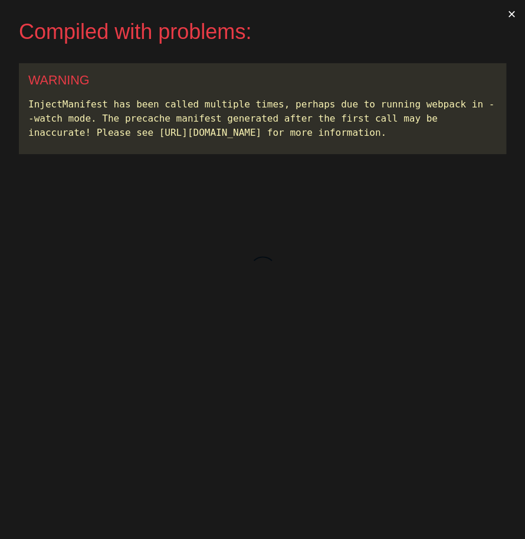
click at [506, 14] on button "×" at bounding box center [511, 14] width 27 height 28
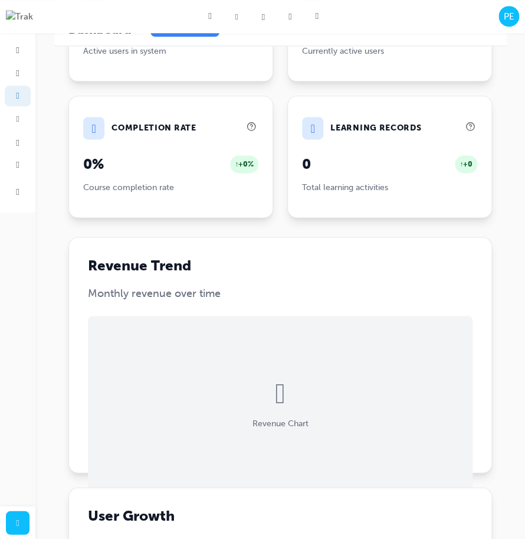
scroll to position [5, 0]
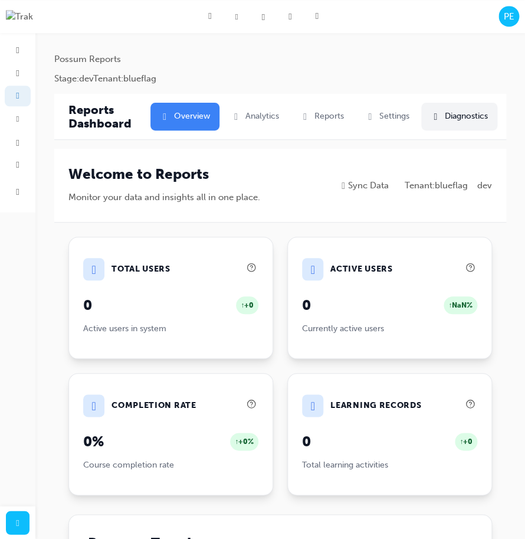
click at [427, 115] on button " Diagnostics" at bounding box center [459, 117] width 76 height 28
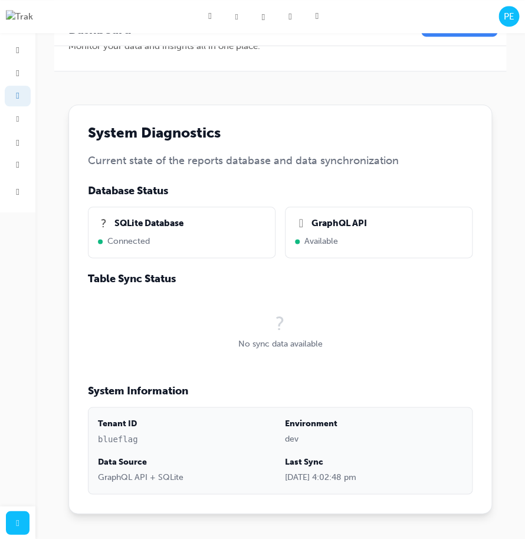
scroll to position [211, 0]
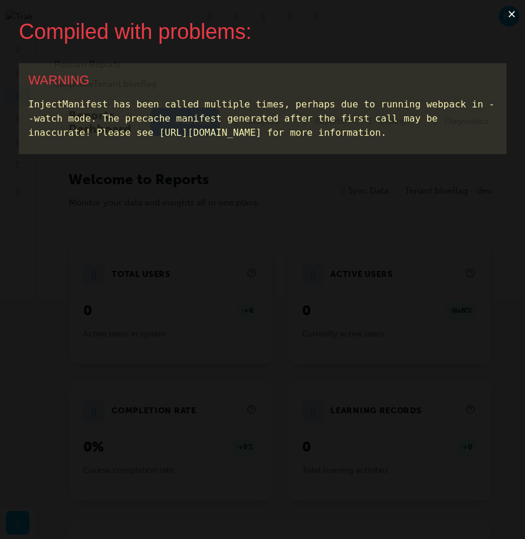
click at [507, 22] on button "×" at bounding box center [511, 14] width 27 height 28
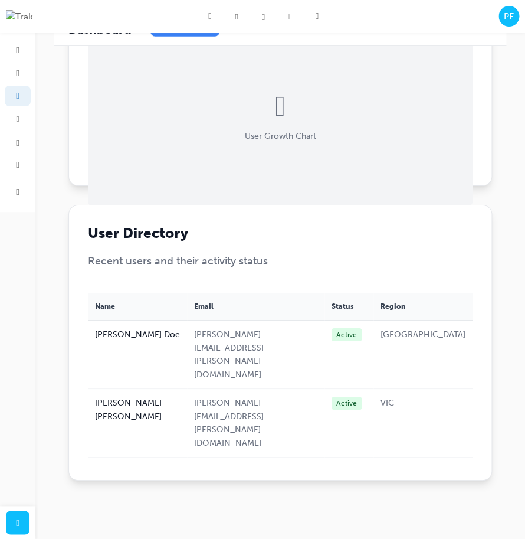
scroll to position [832, 0]
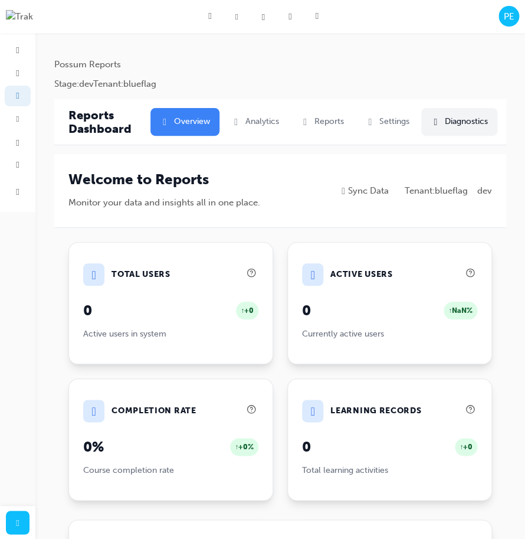
click at [476, 127] on button " Diagnostics" at bounding box center [459, 122] width 76 height 28
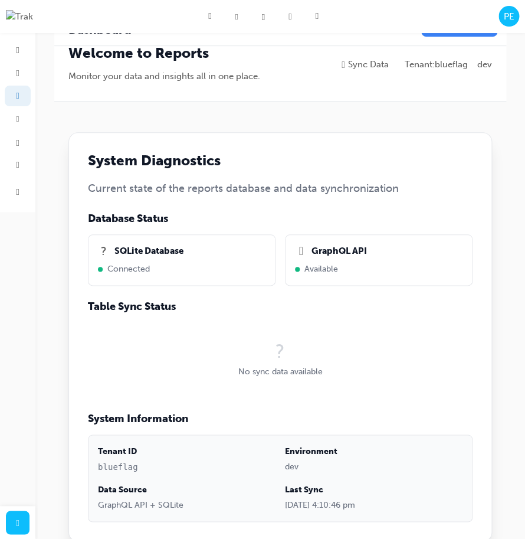
scroll to position [211, 0]
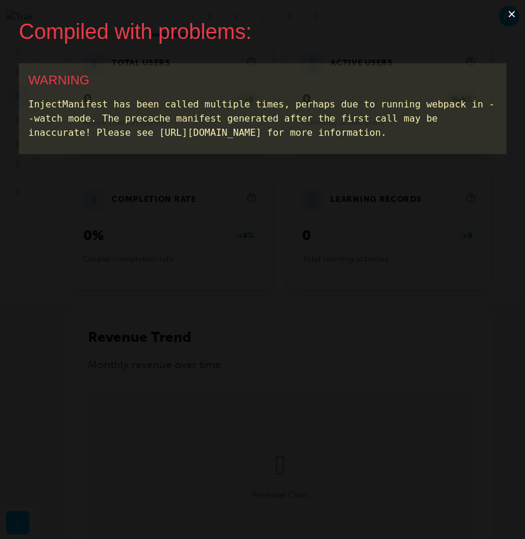
click at [510, 16] on button "×" at bounding box center [511, 14] width 27 height 28
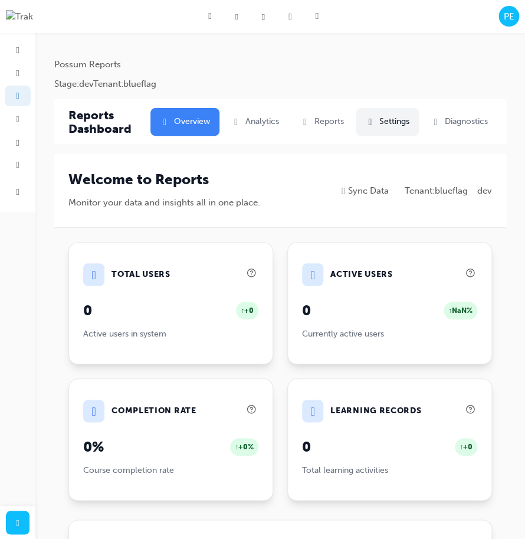
click at [388, 132] on button " Settings" at bounding box center [387, 122] width 63 height 28
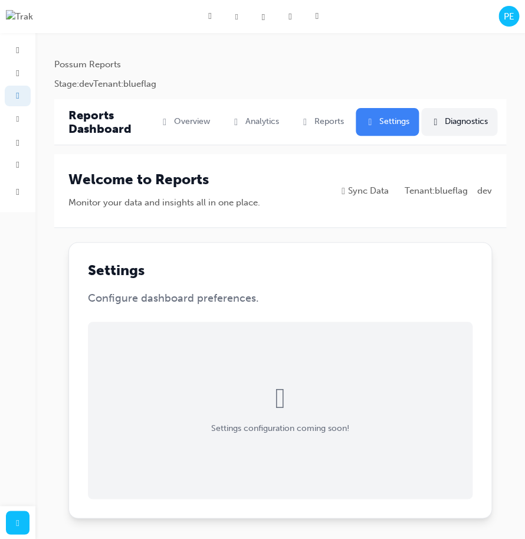
click at [463, 127] on button " Diagnostics" at bounding box center [459, 122] width 76 height 28
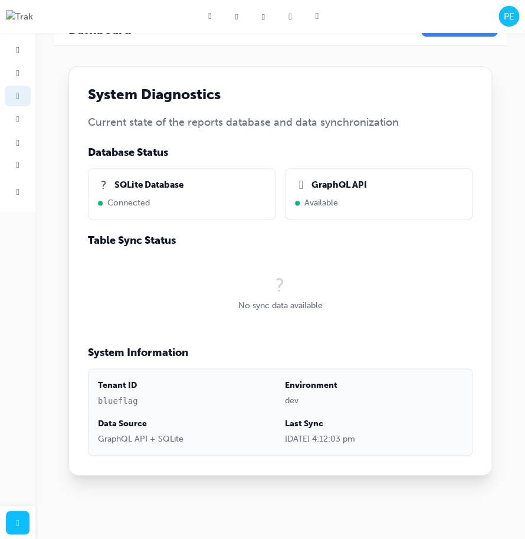
scroll to position [211, 0]
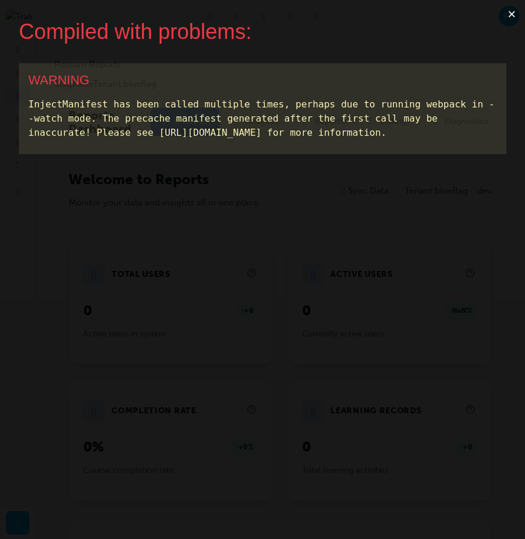
click at [518, 18] on button "×" at bounding box center [511, 14] width 27 height 28
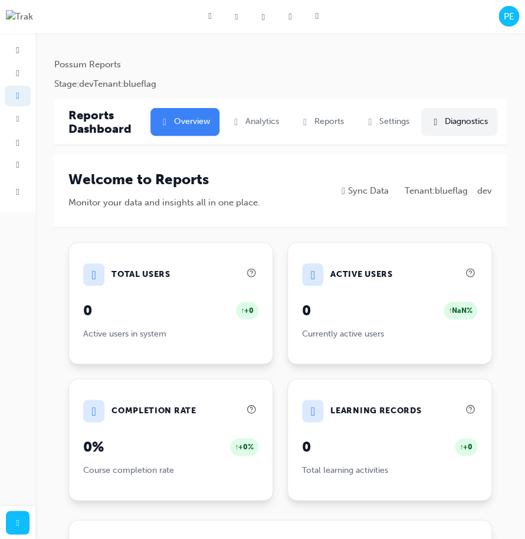
click at [458, 126] on button " Diagnostics" at bounding box center [459, 122] width 76 height 28
click at [476, 132] on button " Diagnostics" at bounding box center [459, 122] width 76 height 28
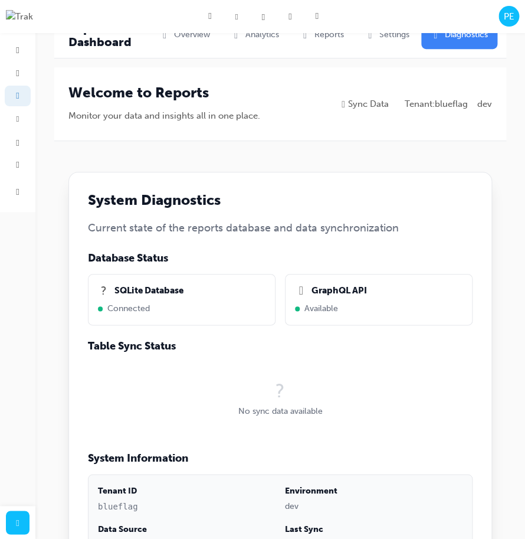
scroll to position [155, 0]
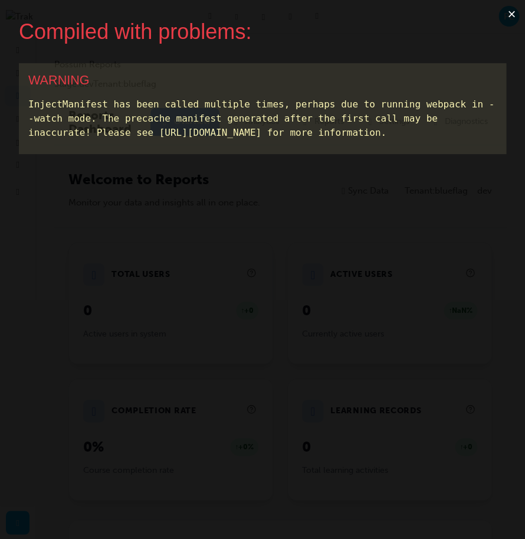
click at [510, 9] on button "×" at bounding box center [511, 14] width 27 height 28
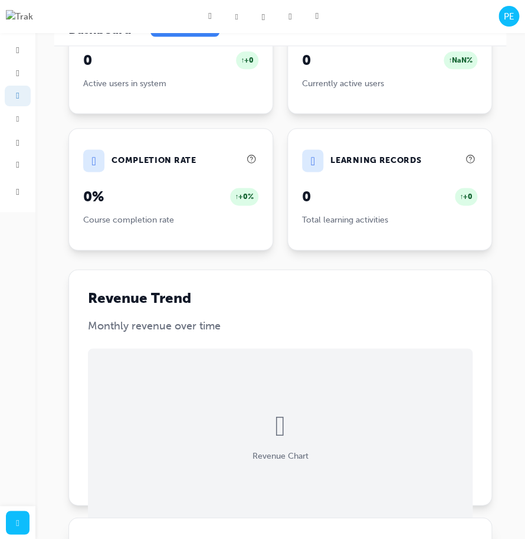
scroll to position [35, 0]
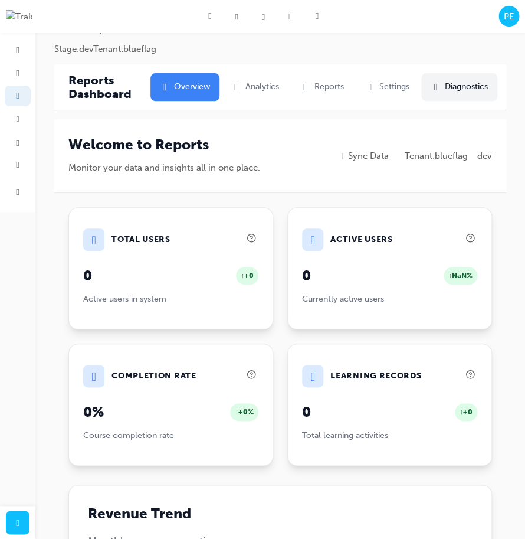
click at [453, 87] on button " Diagnostics" at bounding box center [459, 87] width 76 height 28
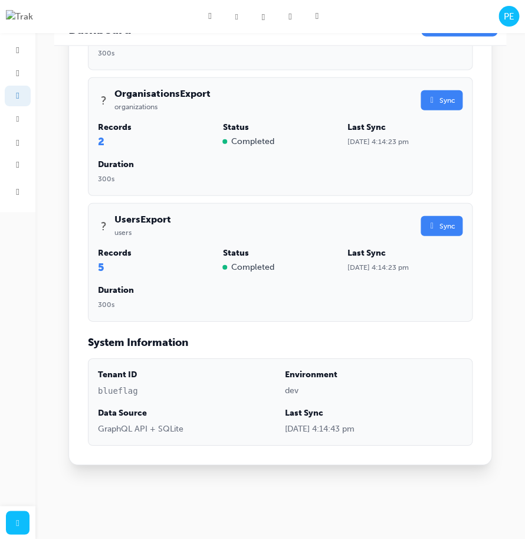
scroll to position [0, 0]
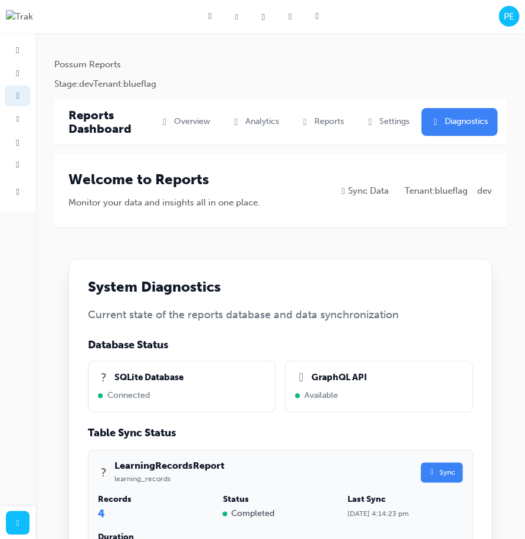
click at [427, 474] on button " Sync" at bounding box center [442, 472] width 42 height 21
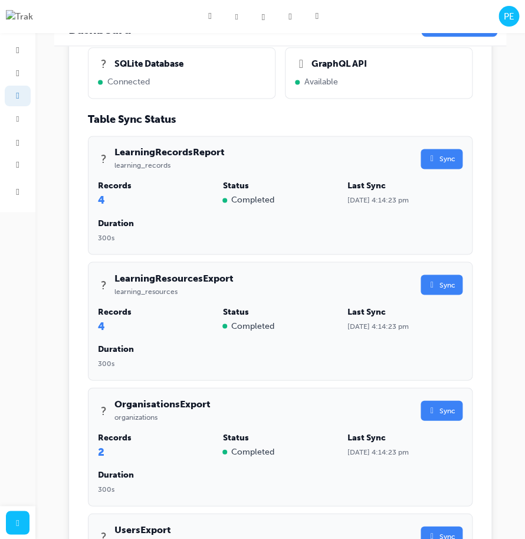
scroll to position [358, 0]
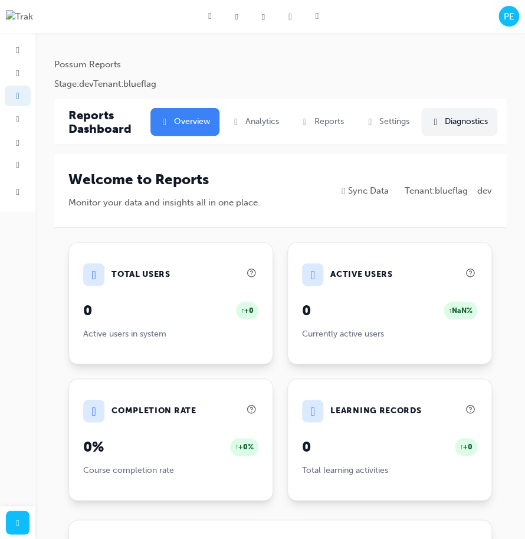
click at [463, 128] on button " Diagnostics" at bounding box center [459, 122] width 76 height 28
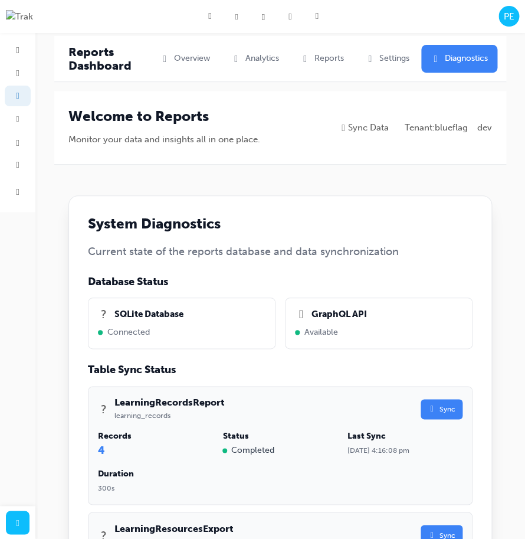
scroll to position [88, 0]
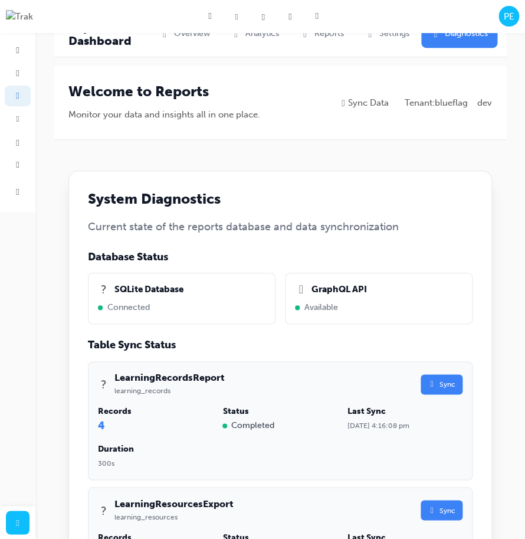
click at [445, 382] on button " Sync" at bounding box center [442, 384] width 42 height 21
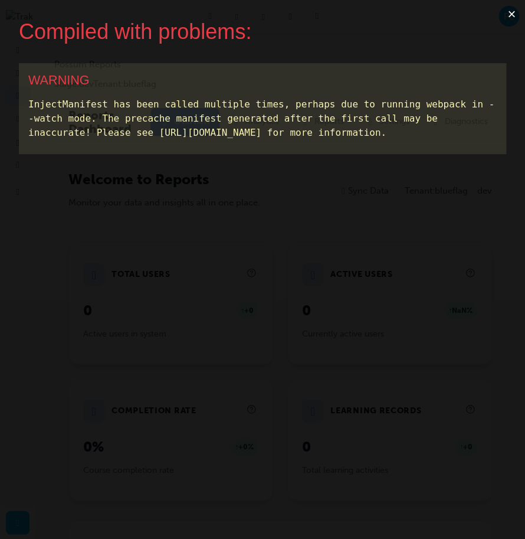
click at [506, 17] on button "×" at bounding box center [511, 14] width 27 height 28
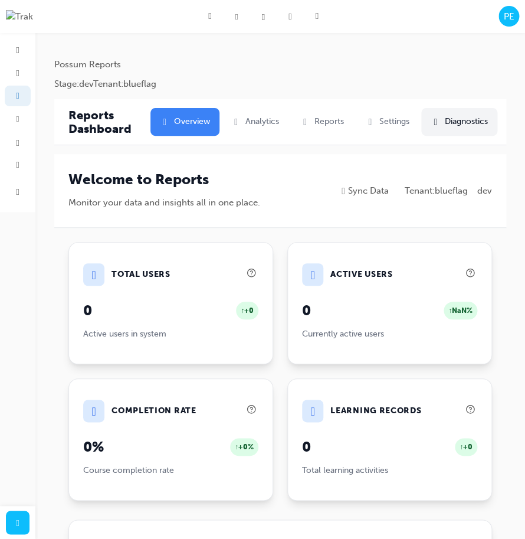
click at [463, 125] on button " Diagnostics" at bounding box center [459, 122] width 76 height 28
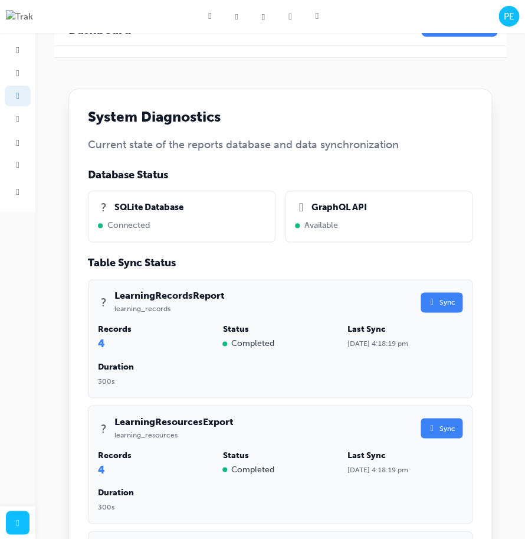
scroll to position [212, 0]
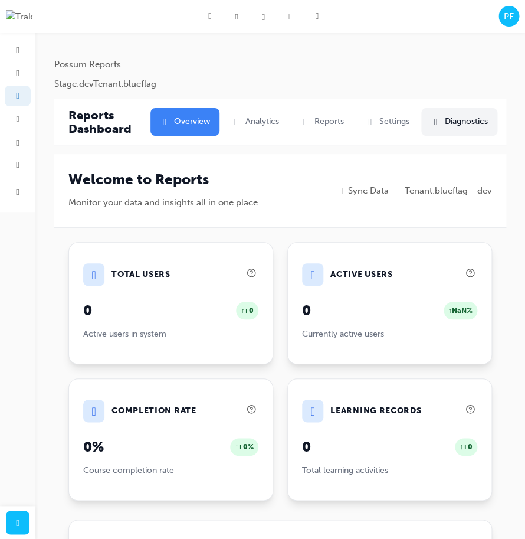
click at [450, 130] on button " Diagnostics" at bounding box center [459, 122] width 76 height 28
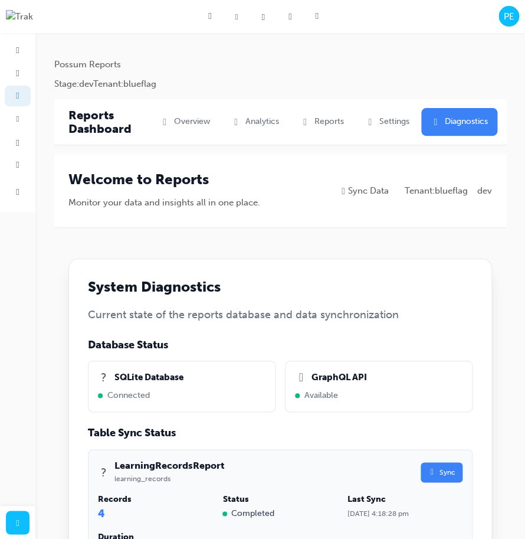
click at [453, 478] on button " Sync" at bounding box center [442, 472] width 42 height 21
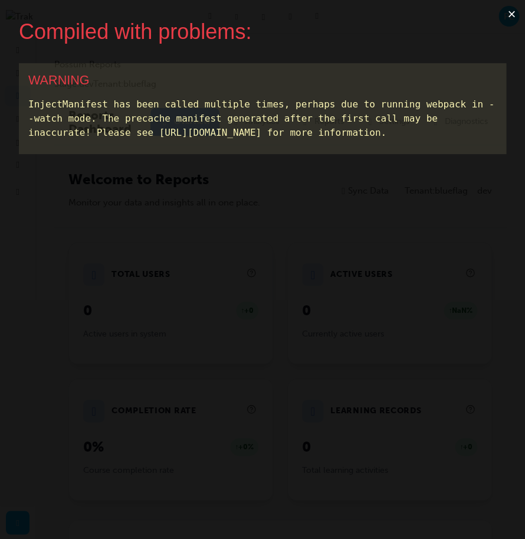
click at [515, 13] on button "×" at bounding box center [511, 14] width 27 height 28
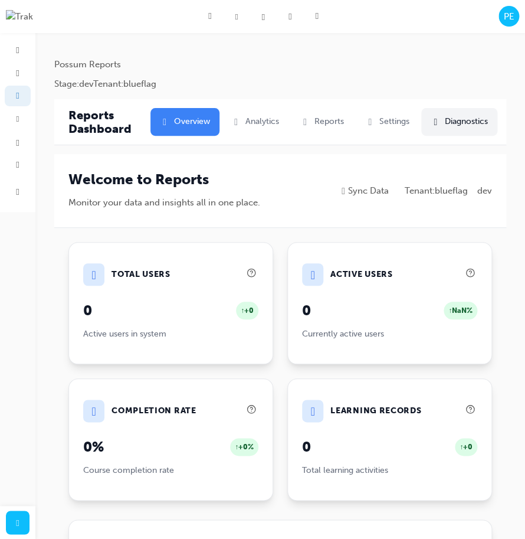
click at [464, 126] on button " Diagnostics" at bounding box center [459, 122] width 76 height 28
click at [483, 124] on button " Diagnostics" at bounding box center [459, 122] width 76 height 28
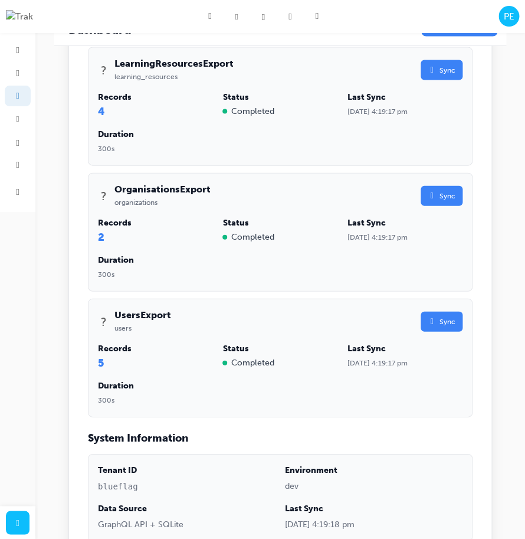
scroll to position [529, 0]
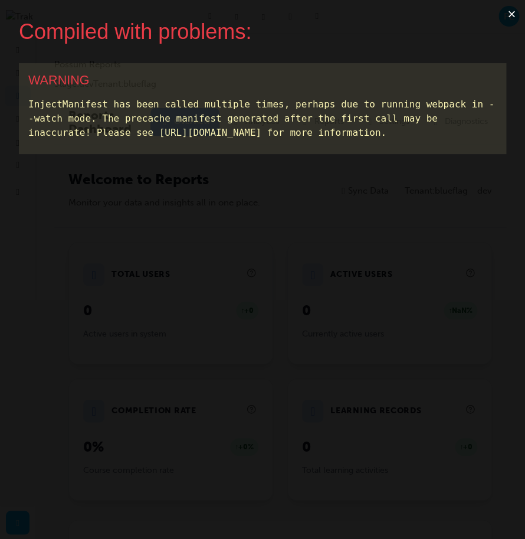
click at [508, 17] on button "×" at bounding box center [511, 14] width 27 height 28
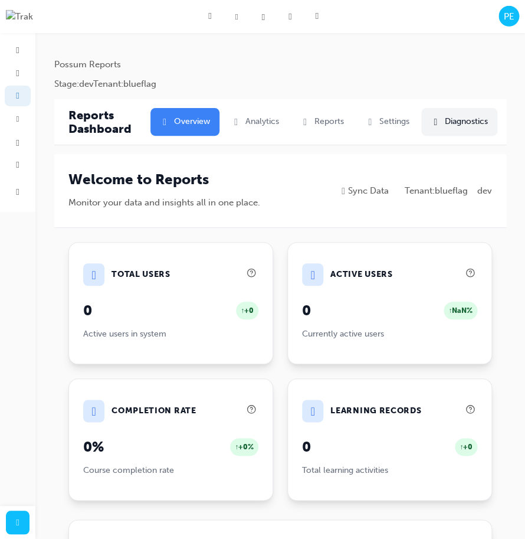
click at [447, 122] on button " Diagnostics" at bounding box center [459, 122] width 76 height 28
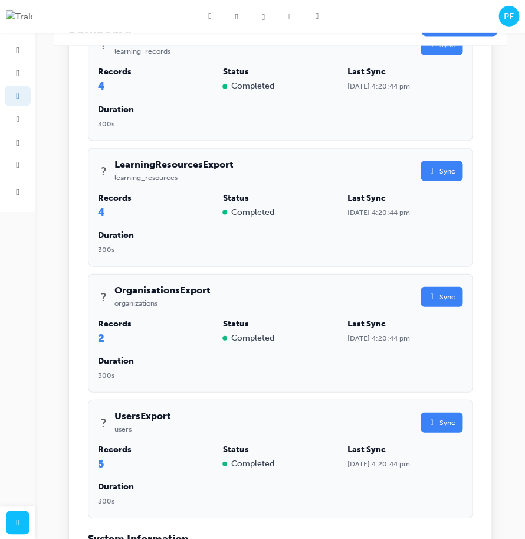
scroll to position [623, 0]
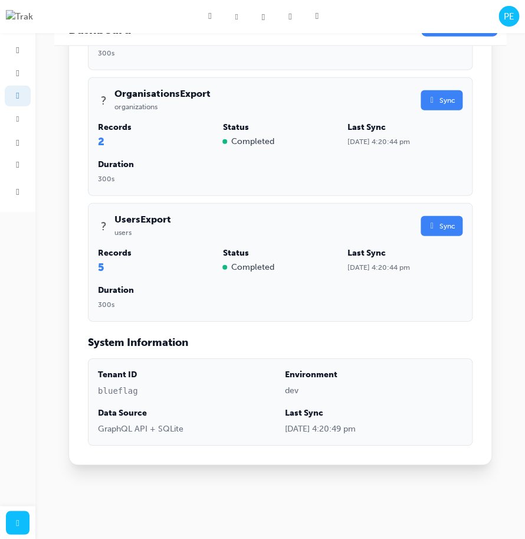
click at [428, 225] on span "" at bounding box center [432, 226] width 8 height 8
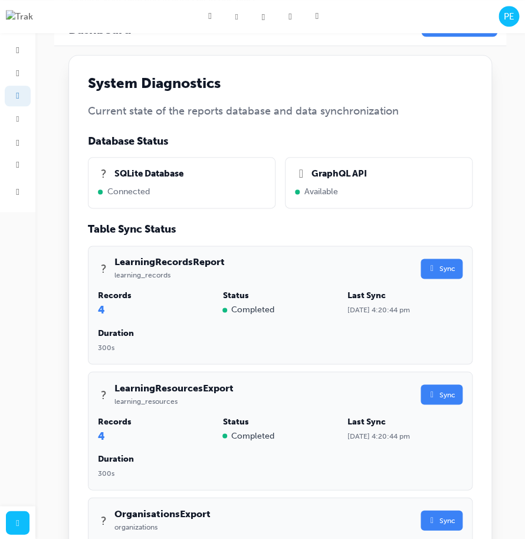
scroll to position [275, 0]
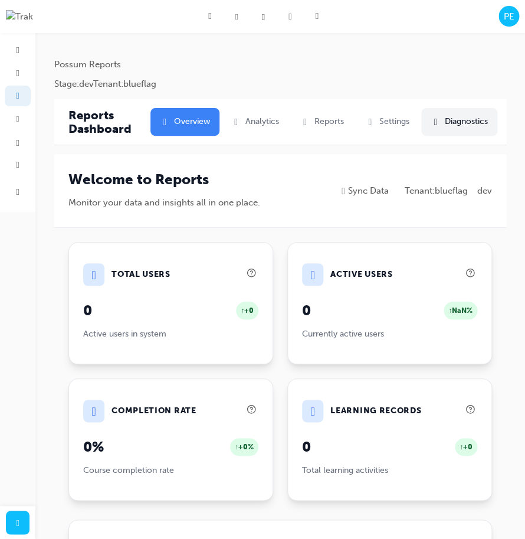
click at [466, 130] on button " Diagnostics" at bounding box center [459, 122] width 76 height 28
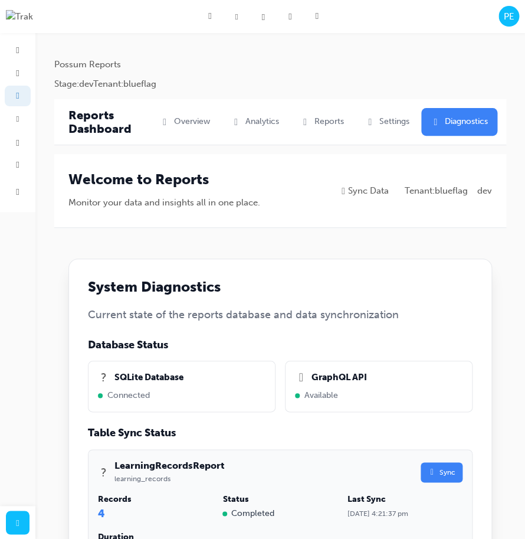
click at [442, 470] on button " Sync" at bounding box center [442, 472] width 42 height 21
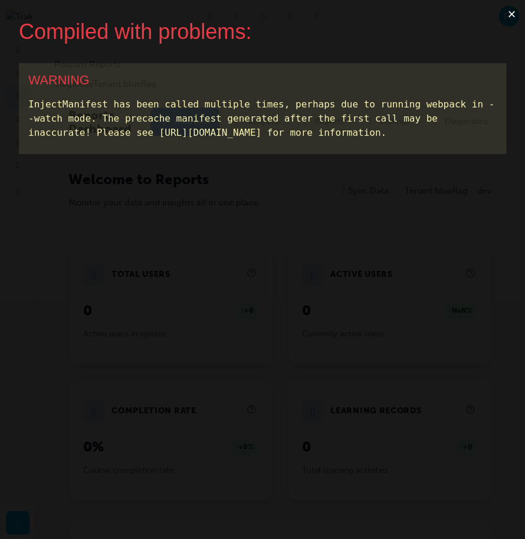
click at [505, 19] on button "×" at bounding box center [511, 14] width 27 height 28
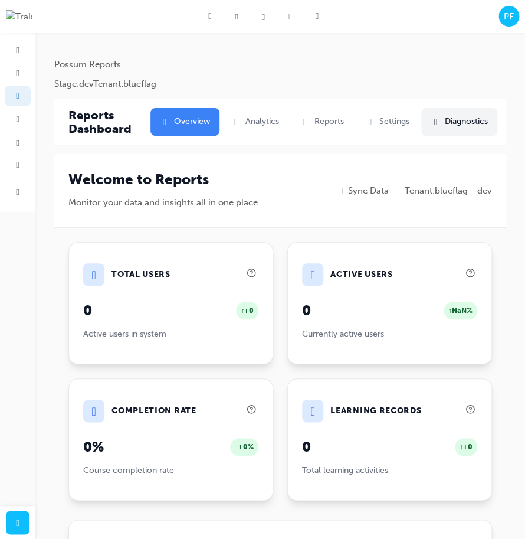
click at [488, 130] on button " Diagnostics" at bounding box center [459, 122] width 76 height 28
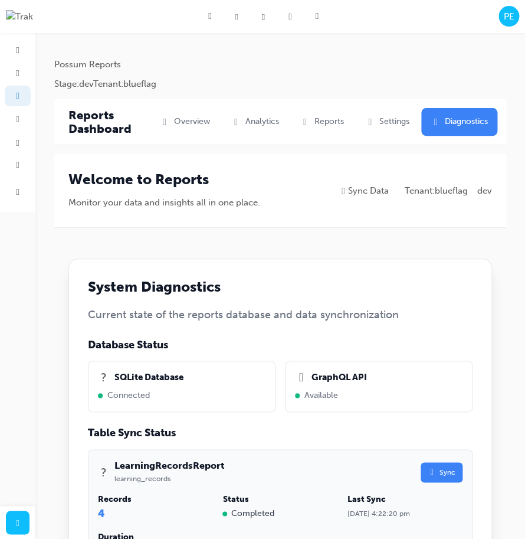
click at [454, 473] on button " Sync" at bounding box center [442, 472] width 42 height 21
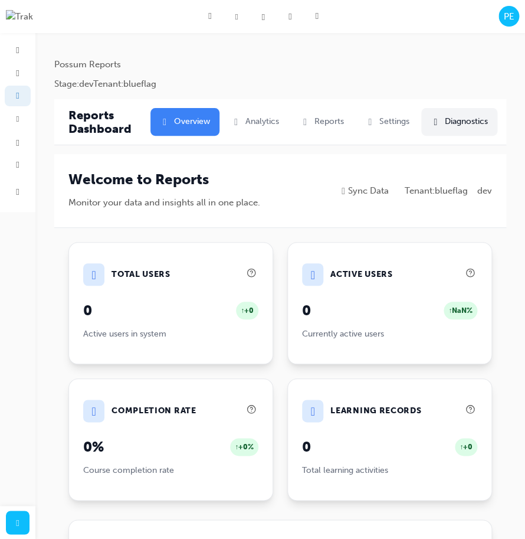
click at [481, 119] on button " Diagnostics" at bounding box center [459, 122] width 76 height 28
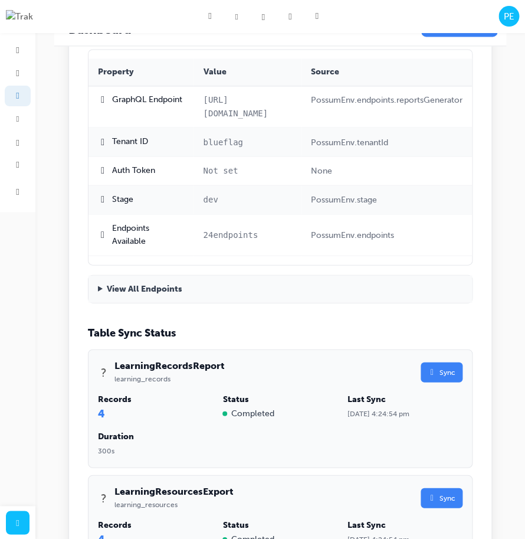
scroll to position [445, 0]
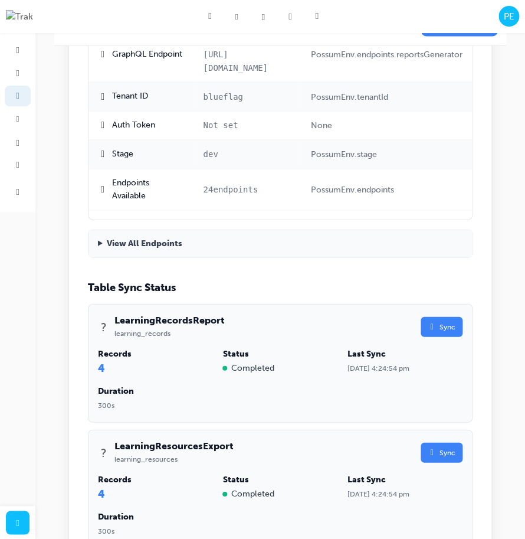
click at [442, 337] on button " Sync" at bounding box center [442, 326] width 42 height 21
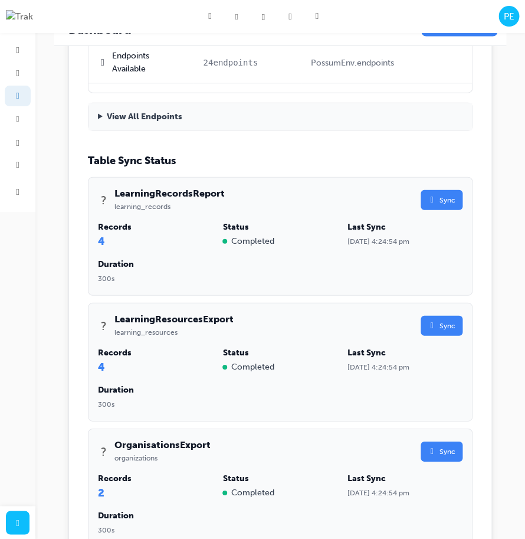
scroll to position [708, 0]
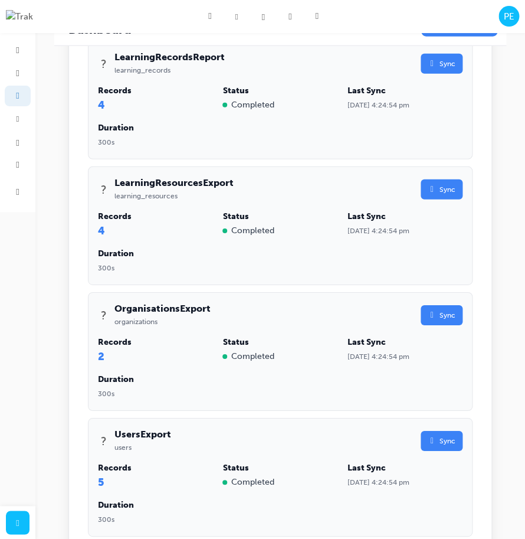
click at [440, 451] on button " Sync" at bounding box center [442, 441] width 42 height 21
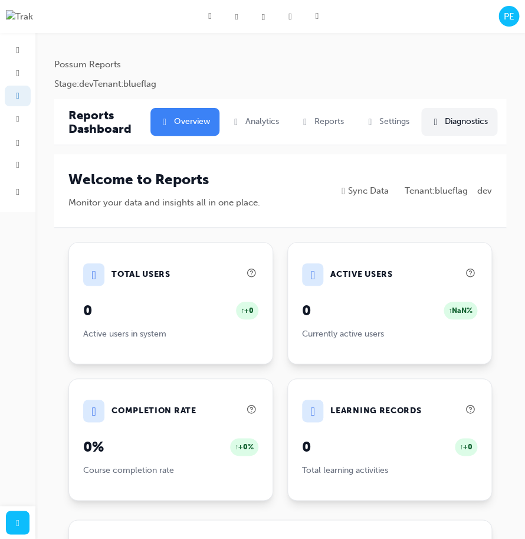
click at [464, 128] on button " Diagnostics" at bounding box center [459, 122] width 76 height 28
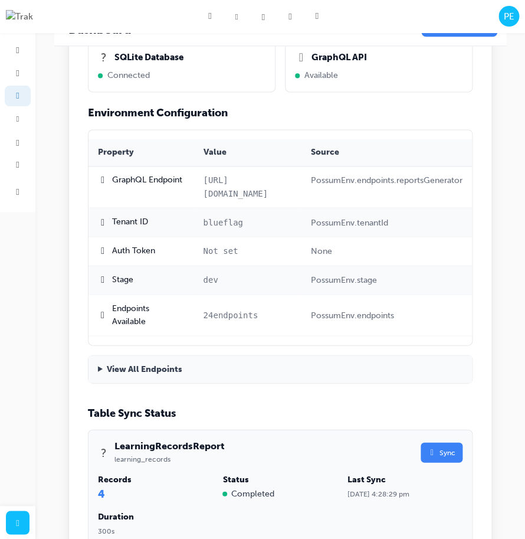
scroll to position [396, 0]
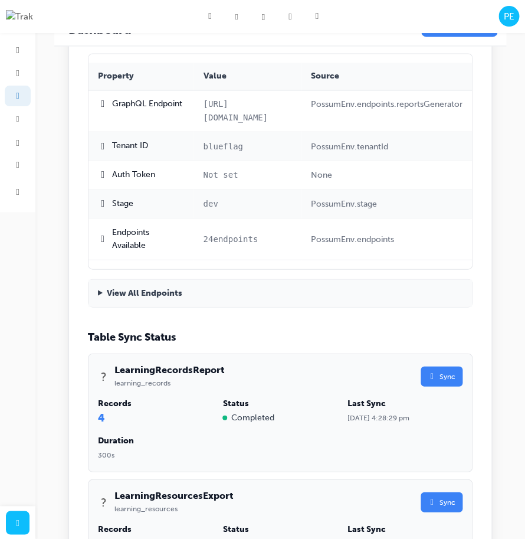
click at [457, 386] on button " Sync" at bounding box center [442, 376] width 42 height 21
click at [451, 386] on button " Sync" at bounding box center [442, 376] width 42 height 21
click at [106, 307] on summary "View All Endpoints" at bounding box center [281, 293] width 384 height 28
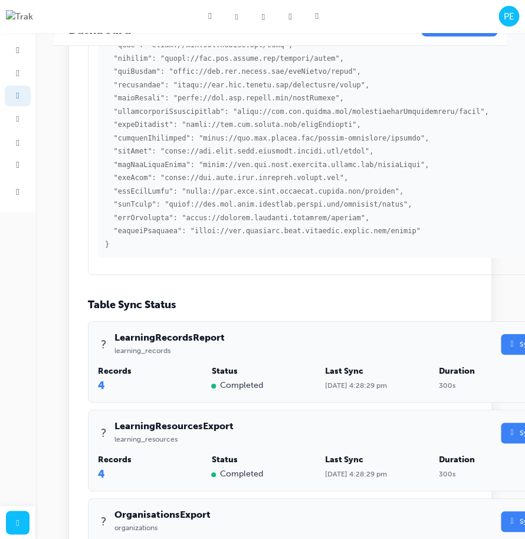
scroll to position [800, 0]
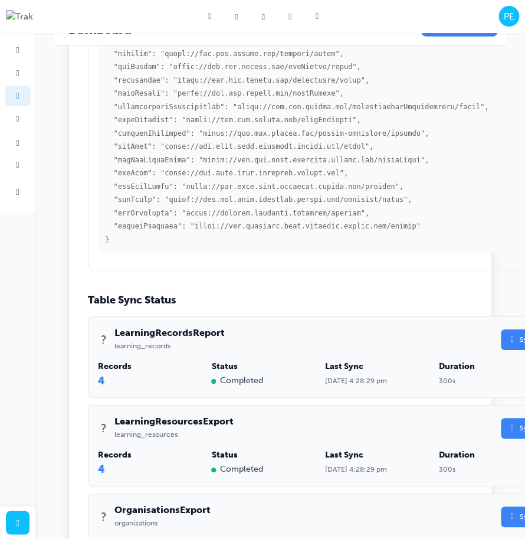
click at [514, 350] on button " Sync" at bounding box center [522, 339] width 42 height 21
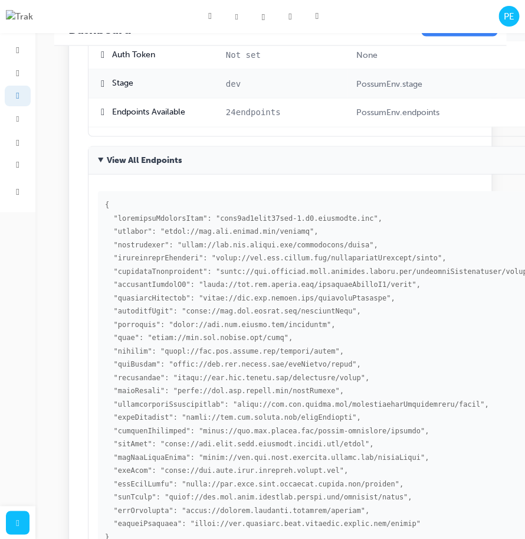
click at [104, 174] on summary "View All Endpoints" at bounding box center [321, 160] width 464 height 28
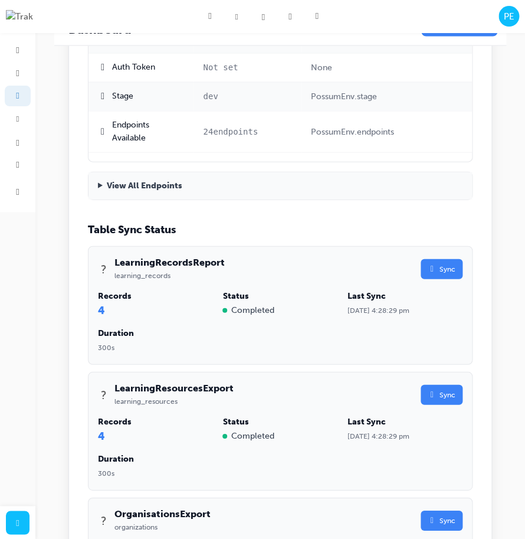
click at [426, 405] on button " Sync" at bounding box center [442, 394] width 42 height 21
click at [426, 405] on button " Syncing..." at bounding box center [433, 394] width 57 height 21
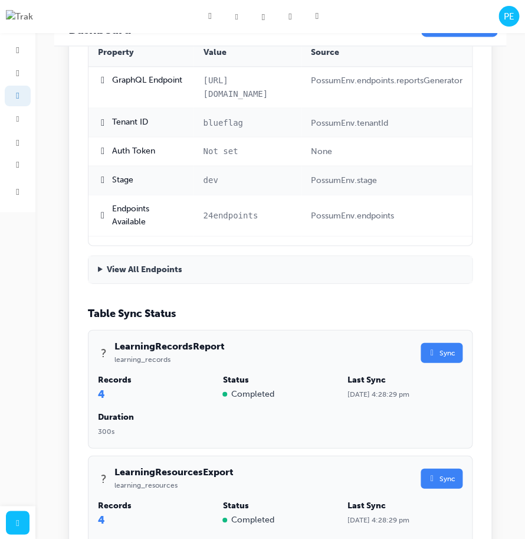
scroll to position [327, 0]
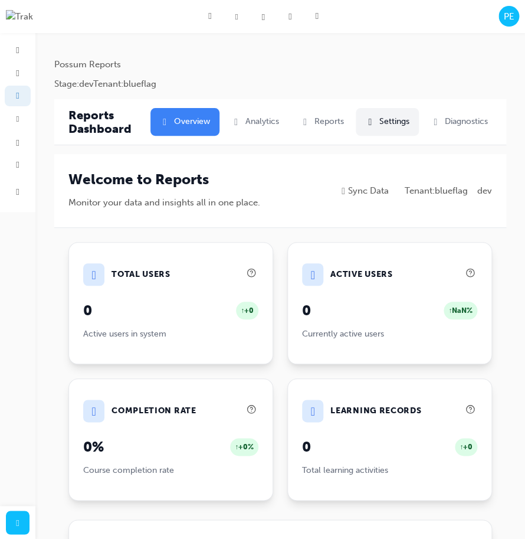
click at [368, 123] on span "" at bounding box center [369, 121] width 9 height 9
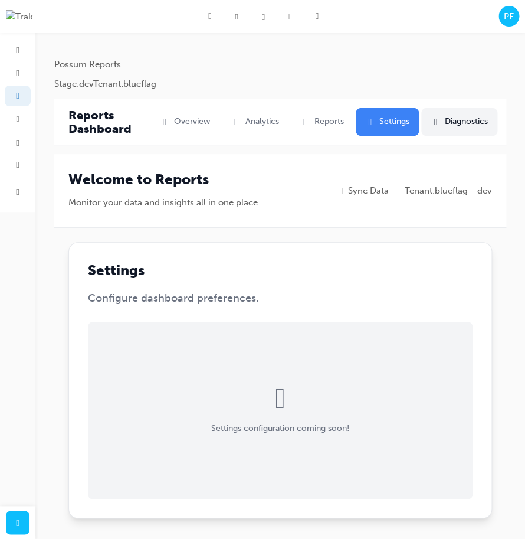
click at [491, 131] on button " Diagnostics" at bounding box center [459, 122] width 76 height 28
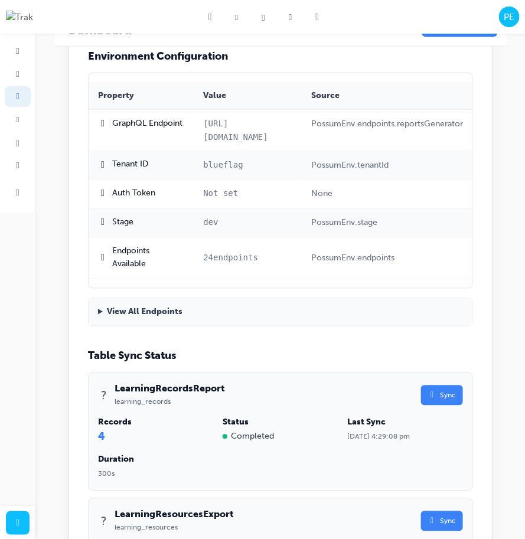
scroll to position [455, 0]
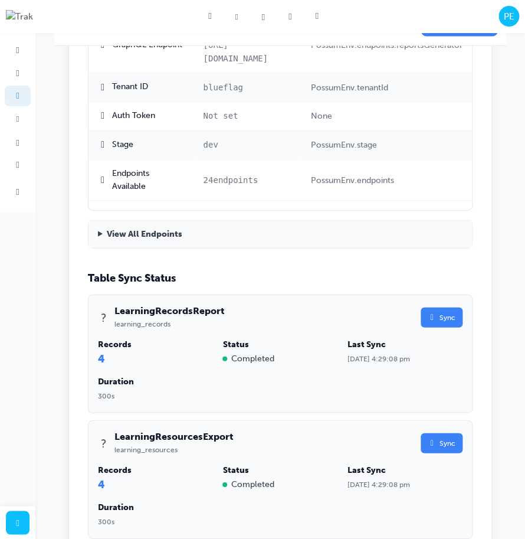
click at [427, 327] on button " Sync" at bounding box center [442, 317] width 42 height 21
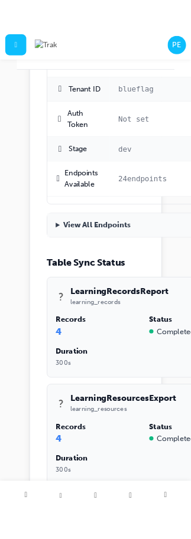
scroll to position [605, 0]
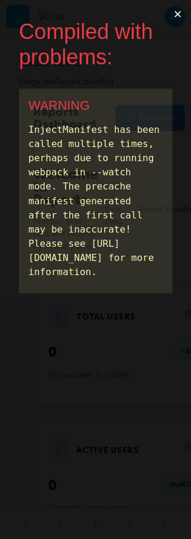
click at [175, 18] on button "×" at bounding box center [176, 14] width 27 height 28
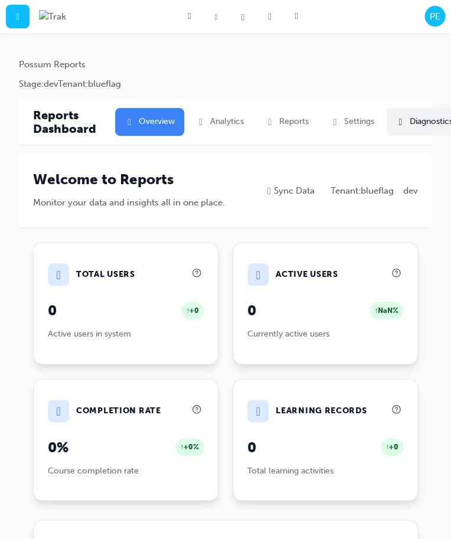
click at [190, 130] on button " Diagnostics" at bounding box center [424, 122] width 76 height 28
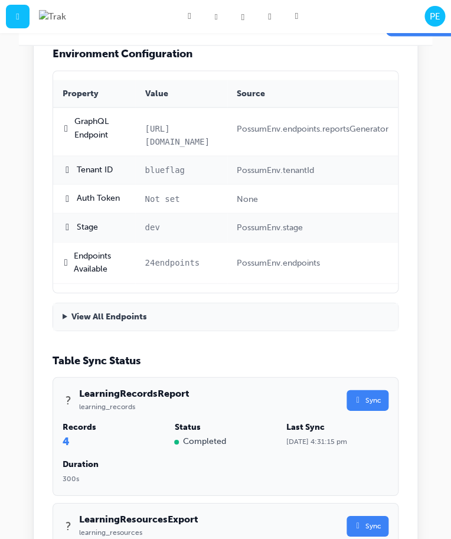
scroll to position [406, 0]
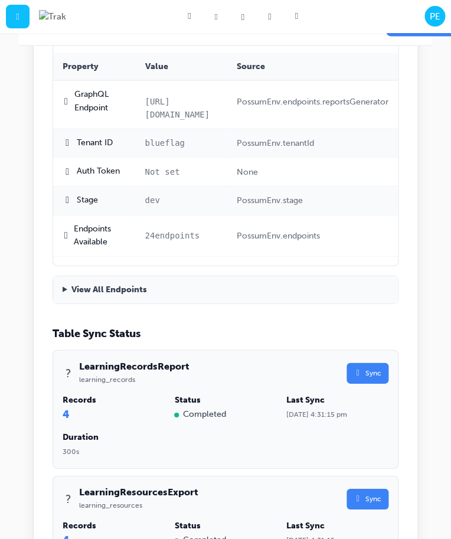
click at [190, 386] on div "? LearningRecordsReport learning_records  Sync" at bounding box center [226, 372] width 326 height 27
click at [190, 383] on button " Sync" at bounding box center [367, 372] width 42 height 21
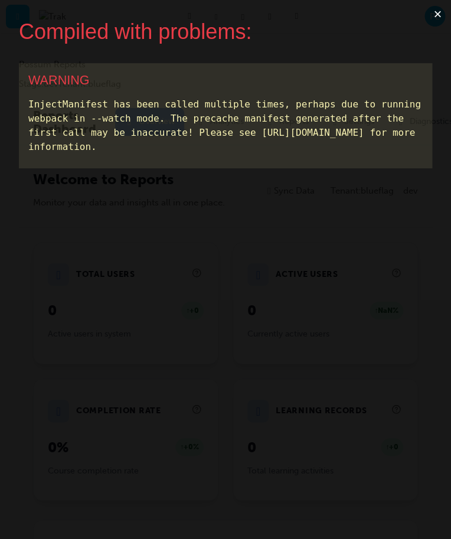
click at [429, 18] on button "×" at bounding box center [437, 14] width 27 height 28
click at [435, 14] on button "×" at bounding box center [437, 14] width 27 height 28
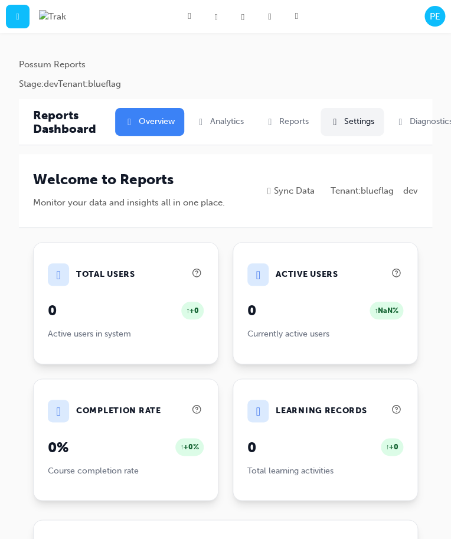
click at [365, 120] on button " Settings" at bounding box center [351, 122] width 63 height 28
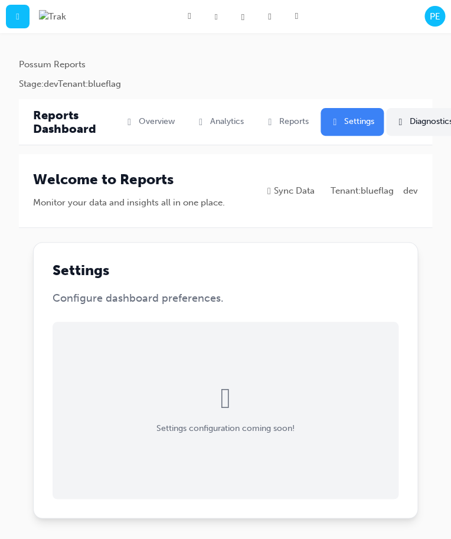
click at [415, 120] on button " Diagnostics" at bounding box center [424, 122] width 76 height 28
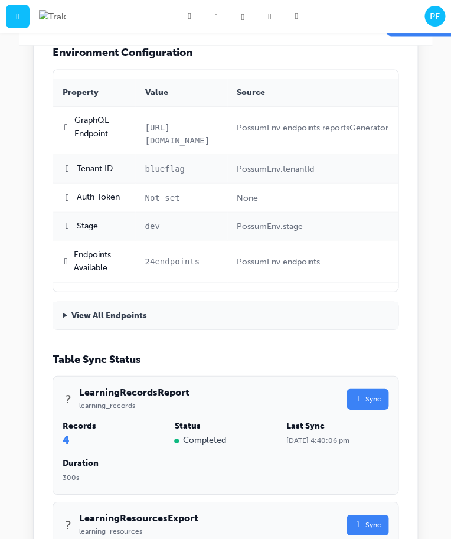
scroll to position [871, 0]
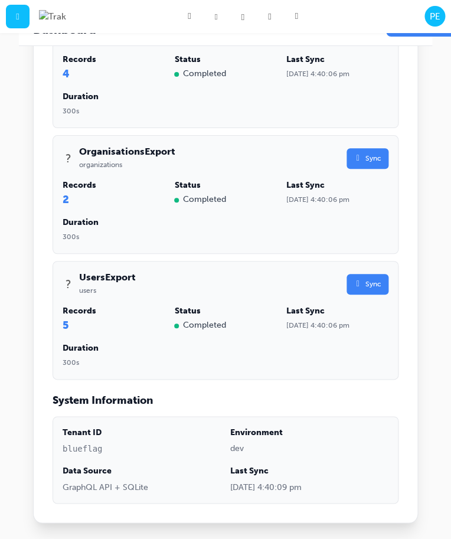
click at [388, 297] on div "? UsersExport users  Sync" at bounding box center [226, 284] width 326 height 27
click at [386, 294] on button " Sync" at bounding box center [367, 284] width 42 height 21
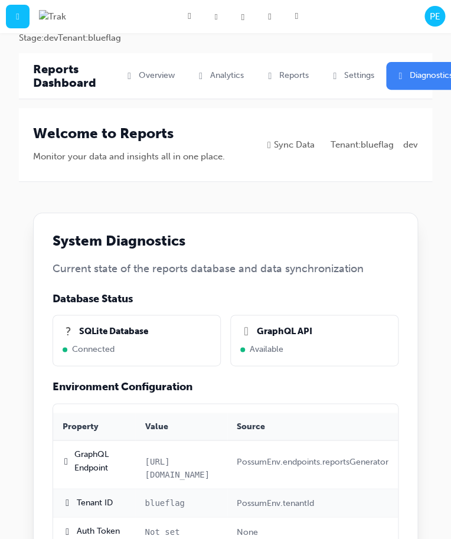
scroll to position [0, 0]
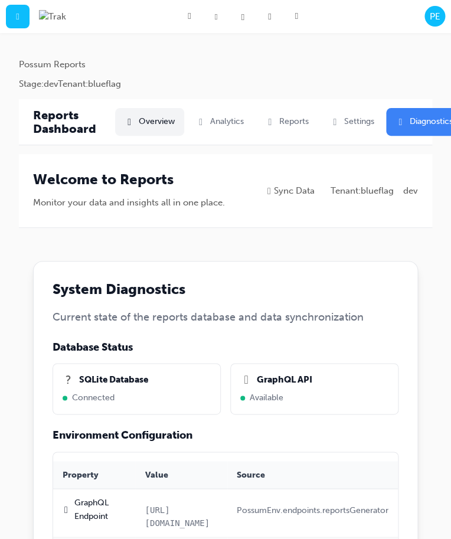
click at [161, 123] on button " Overview" at bounding box center [149, 122] width 69 height 28
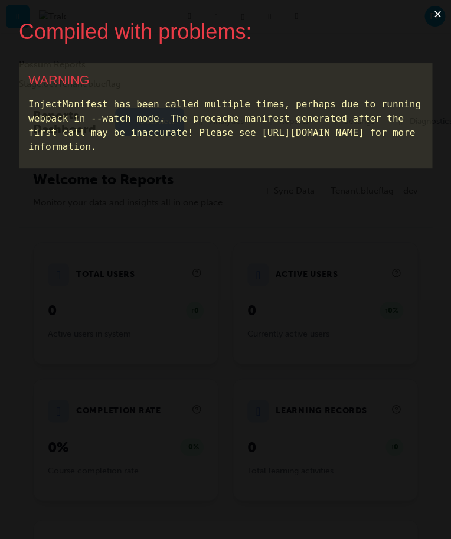
click at [432, 20] on button "×" at bounding box center [437, 14] width 27 height 28
click at [436, 17] on button "×" at bounding box center [437, 14] width 27 height 28
click at [420, 19] on div "Compiled with problems: × WARNING InjectManifest has been called multiple times…" at bounding box center [225, 269] width 451 height 539
click at [441, 18] on button "×" at bounding box center [437, 14] width 27 height 28
click at [434, 18] on button "×" at bounding box center [437, 14] width 27 height 28
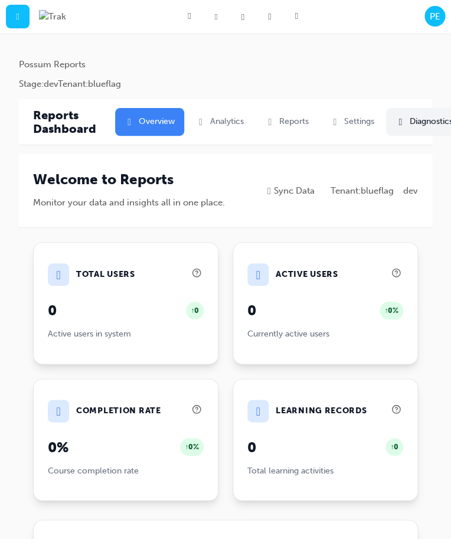
click at [425, 129] on button " Diagnostics" at bounding box center [424, 122] width 76 height 28
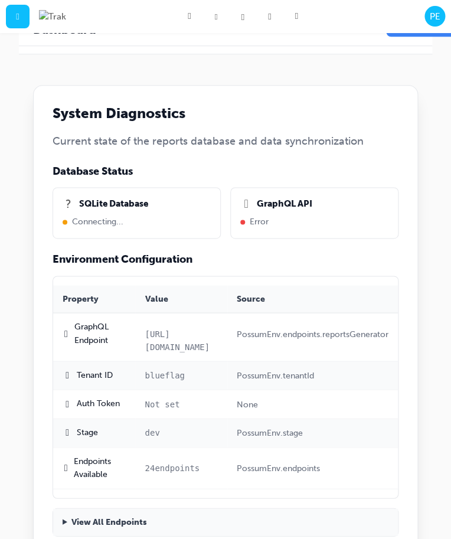
scroll to position [251, 0]
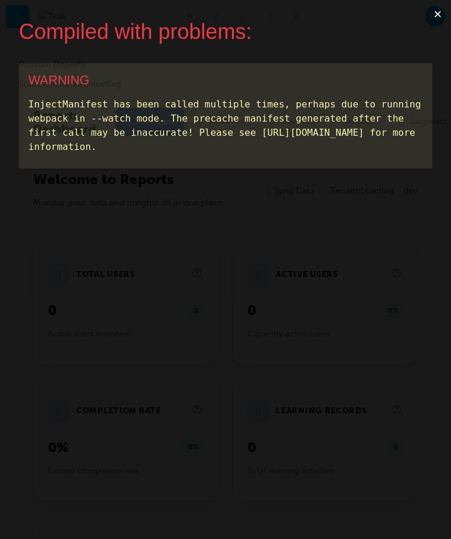
click at [437, 24] on button "×" at bounding box center [437, 14] width 27 height 28
click at [441, 12] on button "×" at bounding box center [437, 14] width 27 height 28
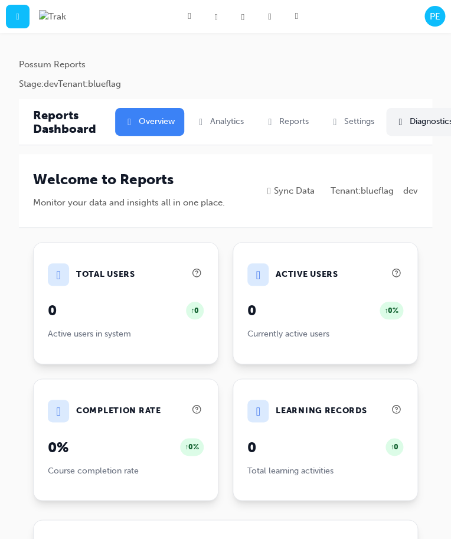
click at [419, 126] on button " Diagnostics" at bounding box center [424, 122] width 76 height 28
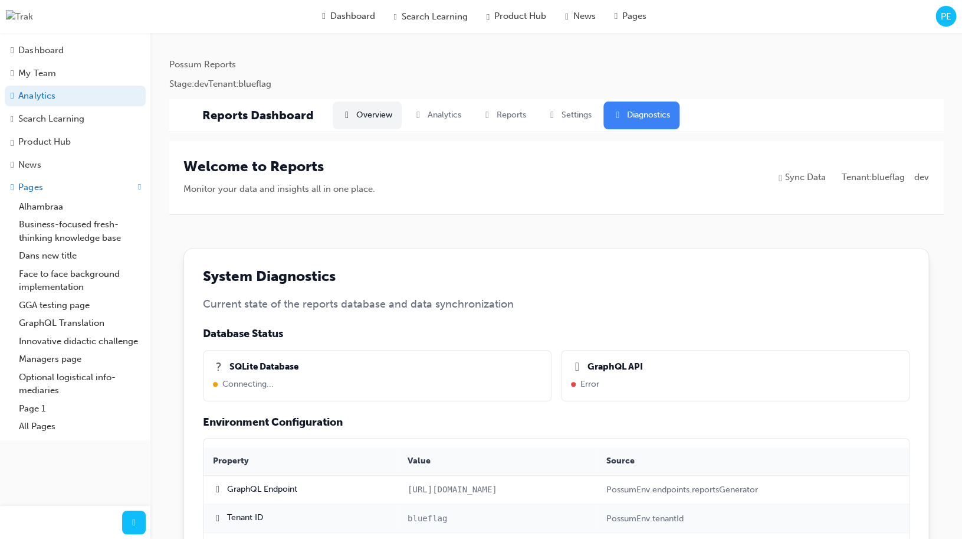
click at [382, 111] on button " Overview" at bounding box center [367, 115] width 69 height 28
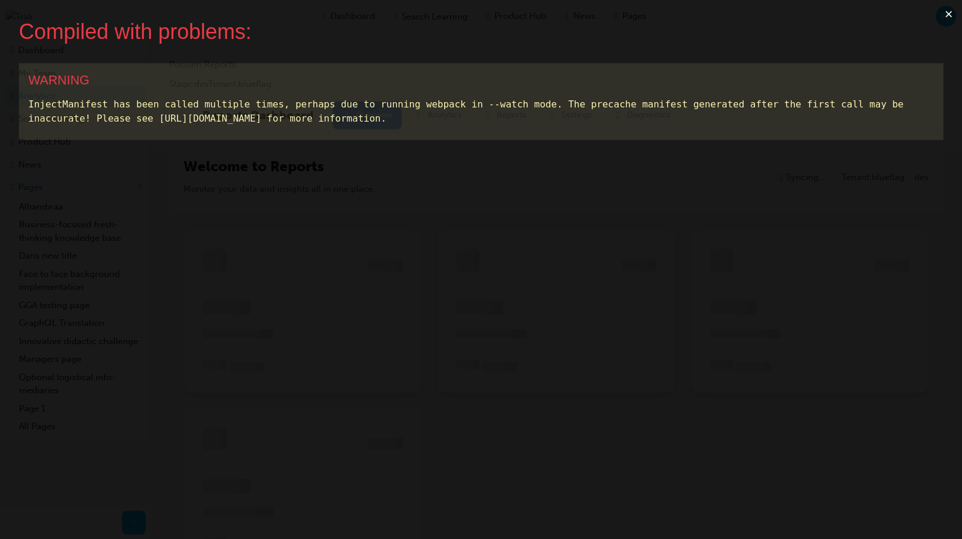
click at [950, 17] on button "×" at bounding box center [948, 14] width 27 height 28
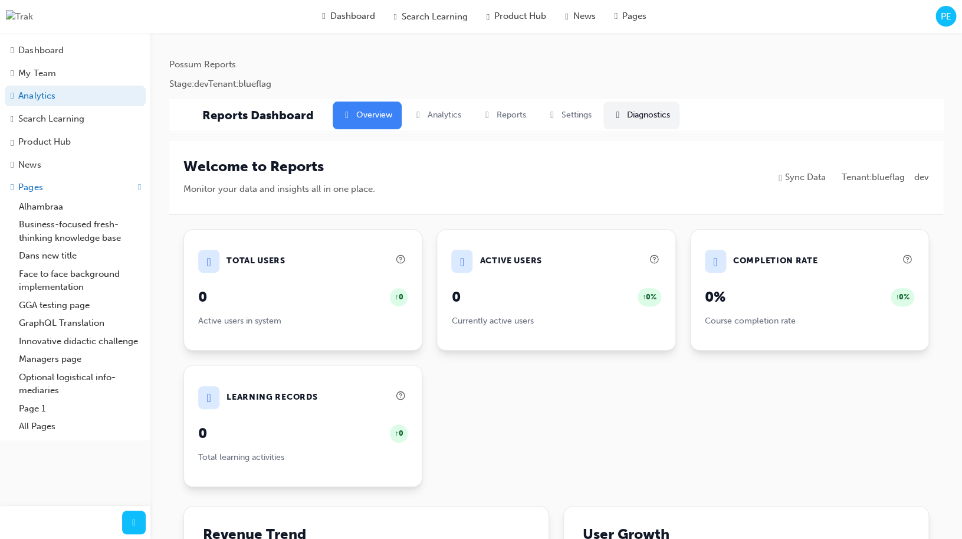
click at [637, 112] on button " Diagnostics" at bounding box center [642, 115] width 76 height 28
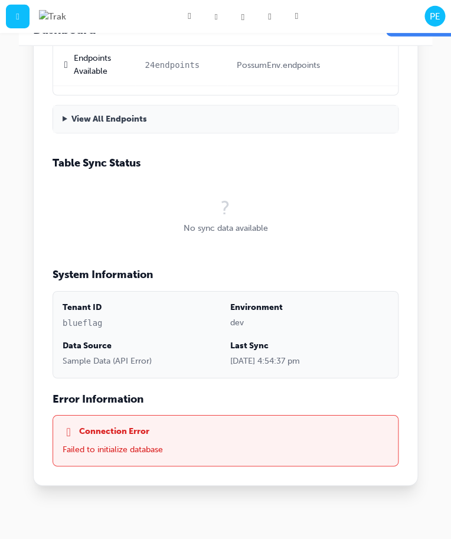
scroll to position [531, 0]
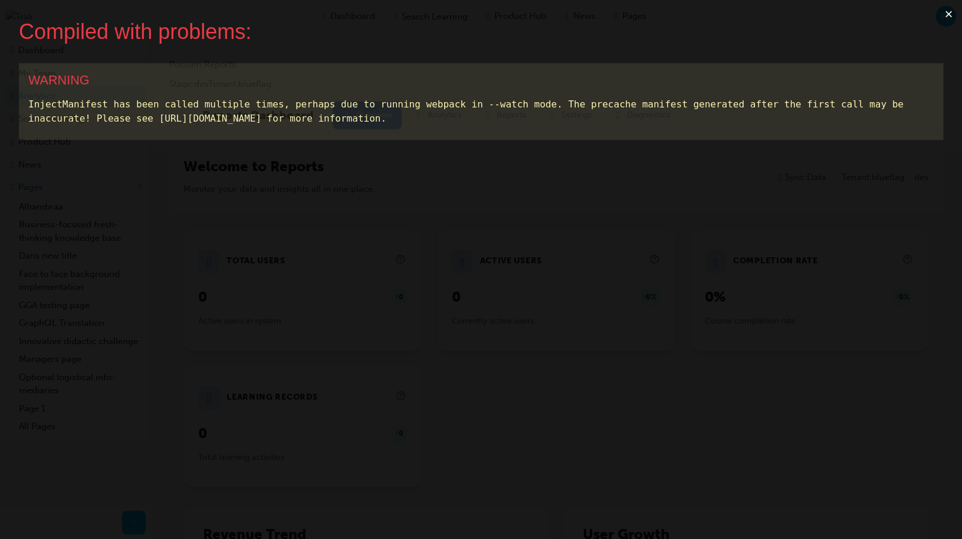
click at [450, 18] on button "×" at bounding box center [948, 14] width 27 height 28
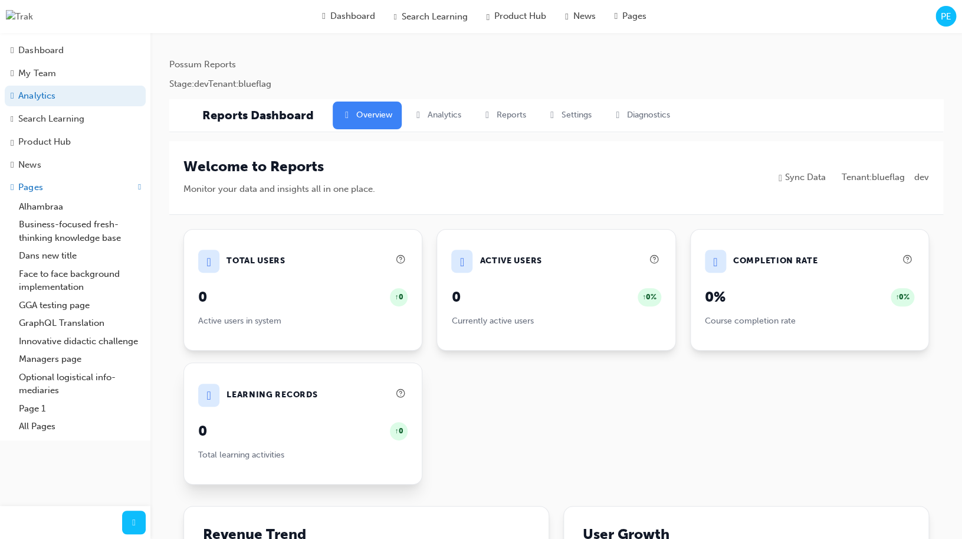
click at [211, 399] on span "" at bounding box center [209, 395] width 12 height 12
click at [325, 404] on div " Learning Records" at bounding box center [302, 394] width 209 height 35
click at [450, 114] on button " Analytics" at bounding box center [437, 115] width 67 height 28
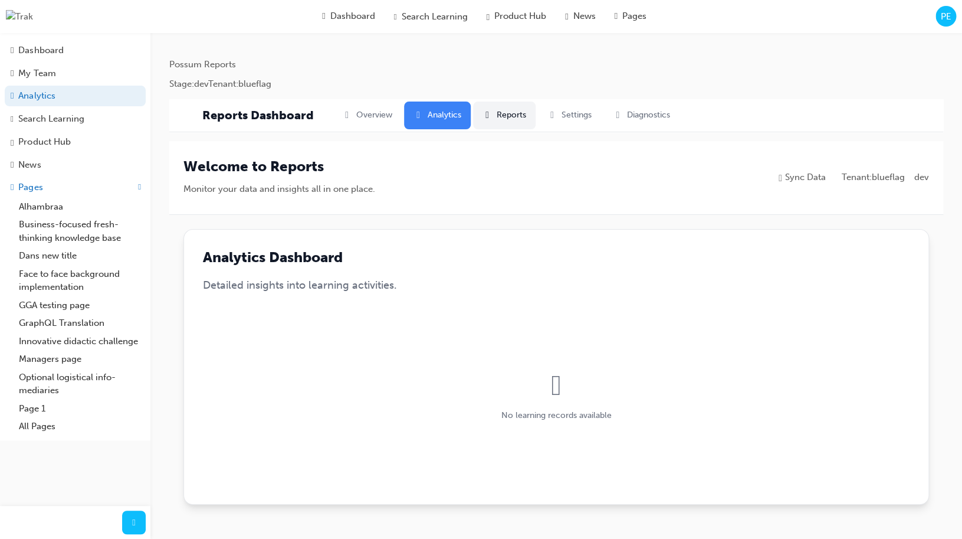
click at [450, 117] on button " Reports" at bounding box center [504, 115] width 63 height 28
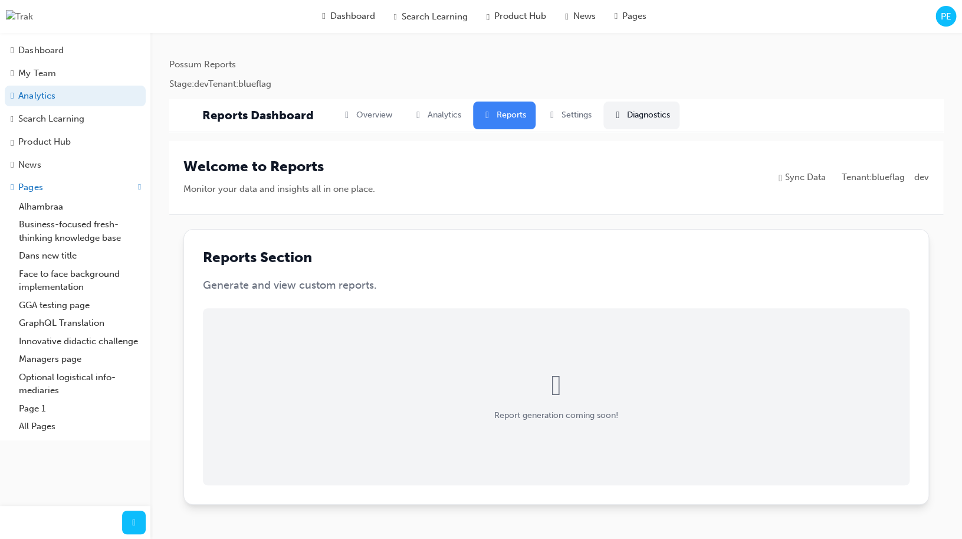
click at [450, 127] on button " Diagnostics" at bounding box center [642, 115] width 76 height 28
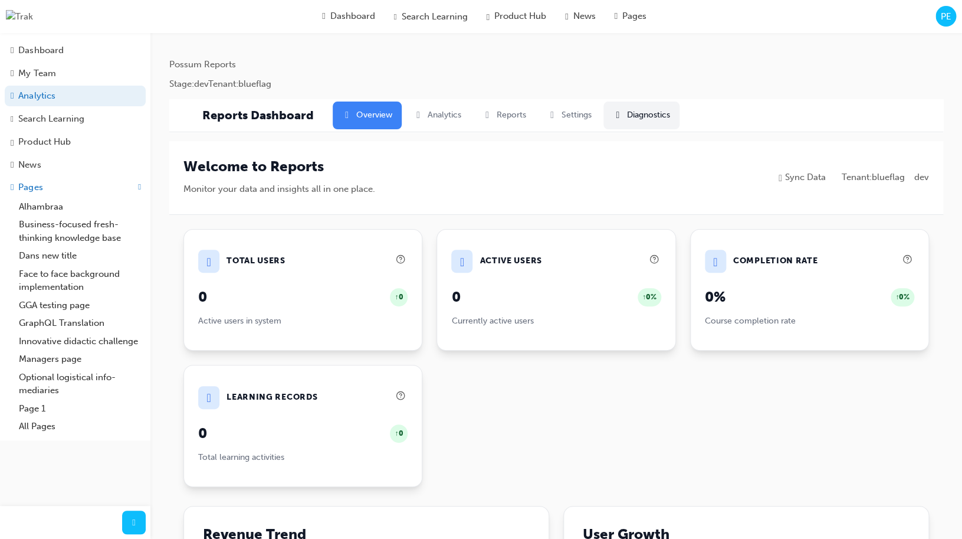
click at [664, 125] on button " Diagnostics" at bounding box center [642, 115] width 76 height 28
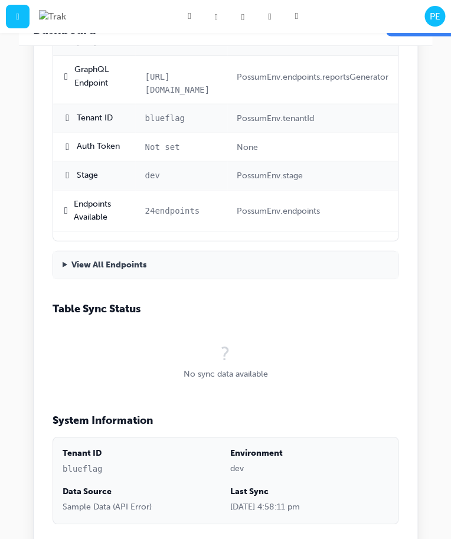
scroll to position [628, 0]
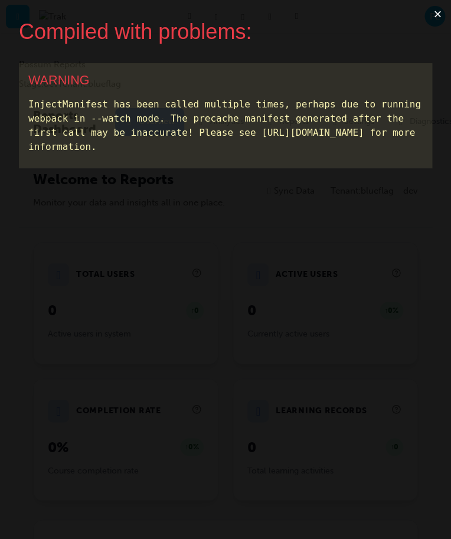
click at [431, 14] on button "×" at bounding box center [437, 14] width 27 height 28
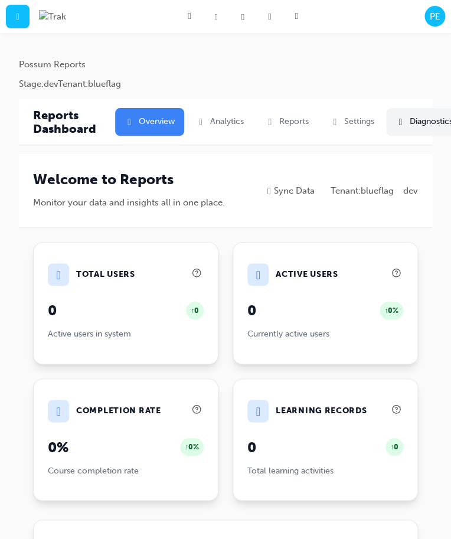
click at [411, 125] on button " Diagnostics" at bounding box center [424, 122] width 76 height 28
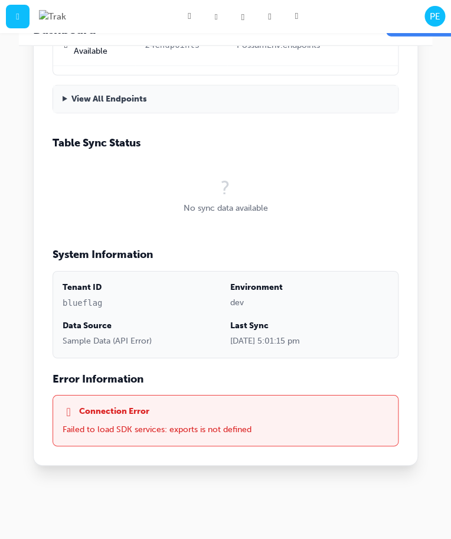
scroll to position [628, 0]
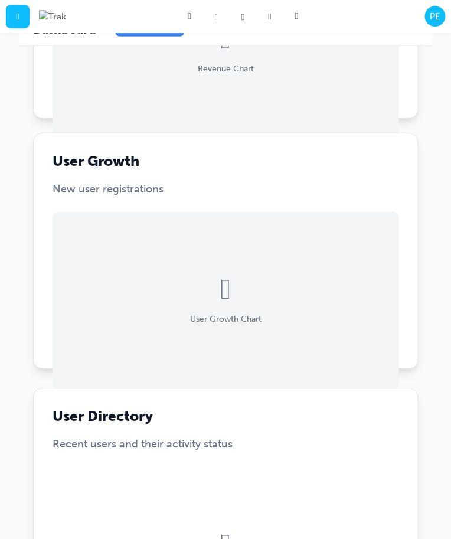
scroll to position [758, 0]
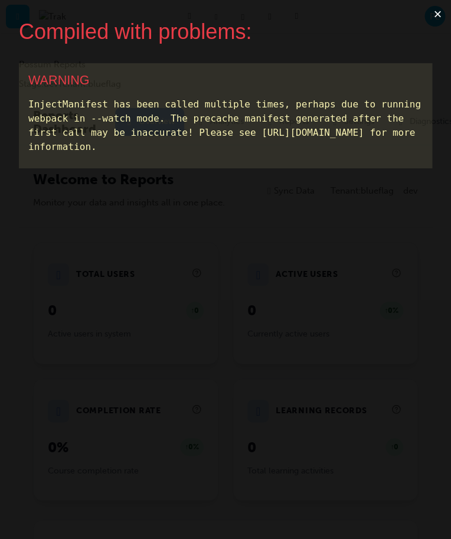
click at [434, 9] on button "×" at bounding box center [437, 14] width 27 height 28
click at [440, 19] on button "×" at bounding box center [437, 14] width 27 height 28
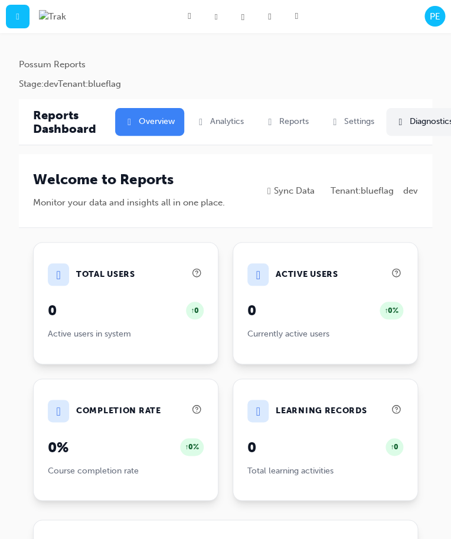
click at [431, 129] on button " Diagnostics" at bounding box center [424, 122] width 76 height 28
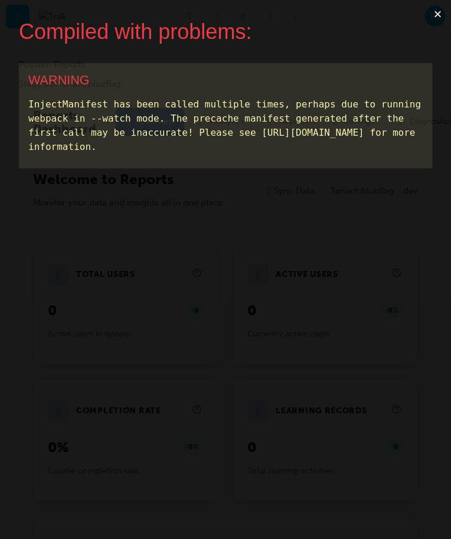
click at [425, 11] on button "×" at bounding box center [437, 14] width 27 height 28
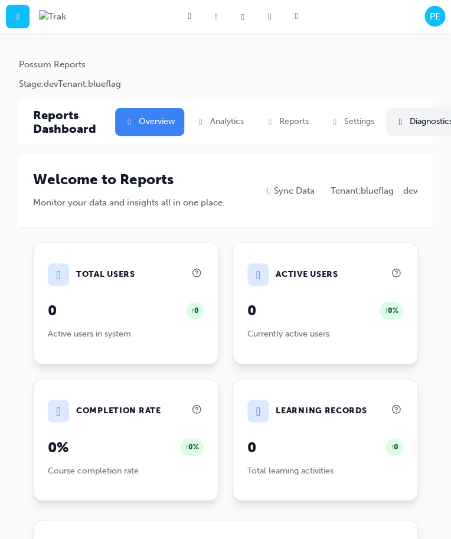
click at [425, 117] on button " Diagnostics" at bounding box center [424, 122] width 76 height 28
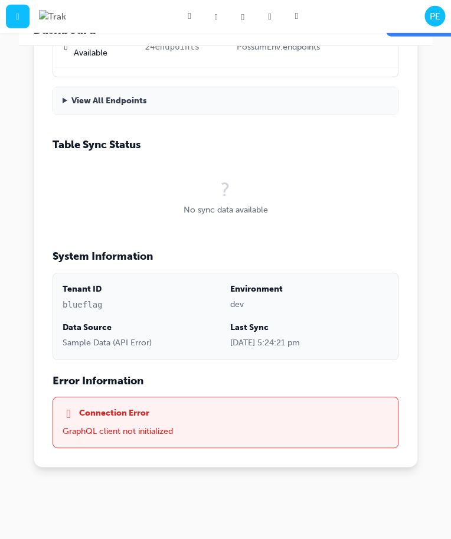
scroll to position [592, 0]
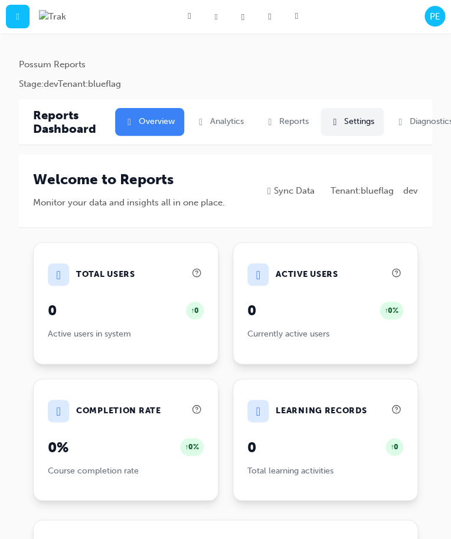
click at [360, 124] on button " Settings" at bounding box center [351, 122] width 63 height 28
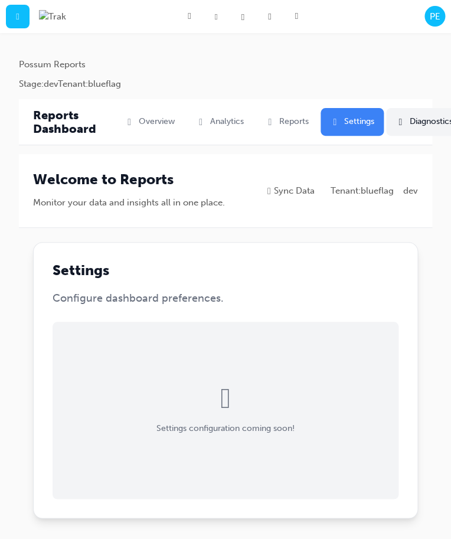
click at [407, 132] on button " Diagnostics" at bounding box center [424, 122] width 76 height 28
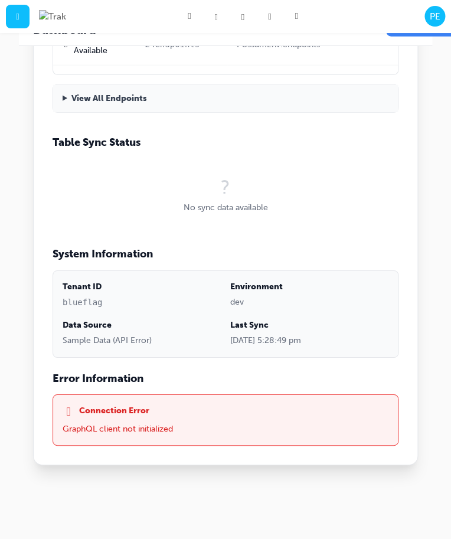
scroll to position [612, 0]
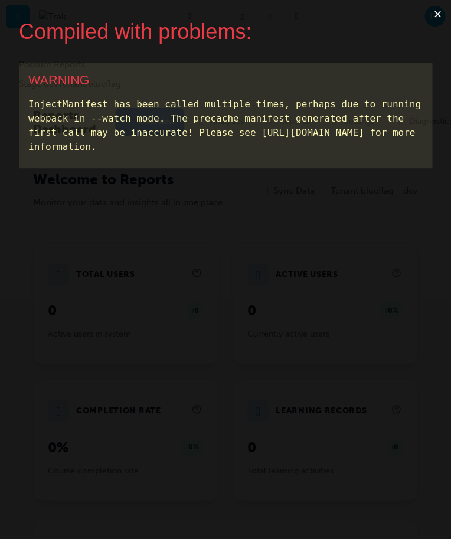
click at [434, 15] on button "×" at bounding box center [437, 14] width 27 height 28
click at [441, 22] on button "×" at bounding box center [437, 14] width 27 height 28
click at [444, 12] on button "×" at bounding box center [437, 14] width 27 height 28
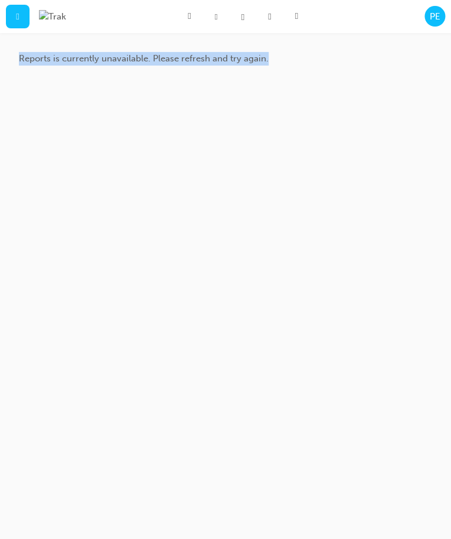
drag, startPoint x: 381, startPoint y: 109, endPoint x: 21, endPoint y: 65, distance: 363.1
click at [21, 65] on div "Reports is currently unavailable. Please refresh and try again." at bounding box center [225, 269] width 451 height 539
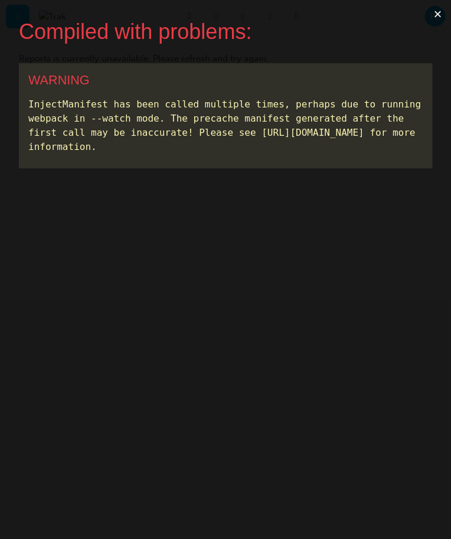
click at [437, 9] on button "×" at bounding box center [437, 14] width 27 height 28
click at [432, 17] on button "×" at bounding box center [437, 14] width 27 height 28
